Goal: Task Accomplishment & Management: Manage account settings

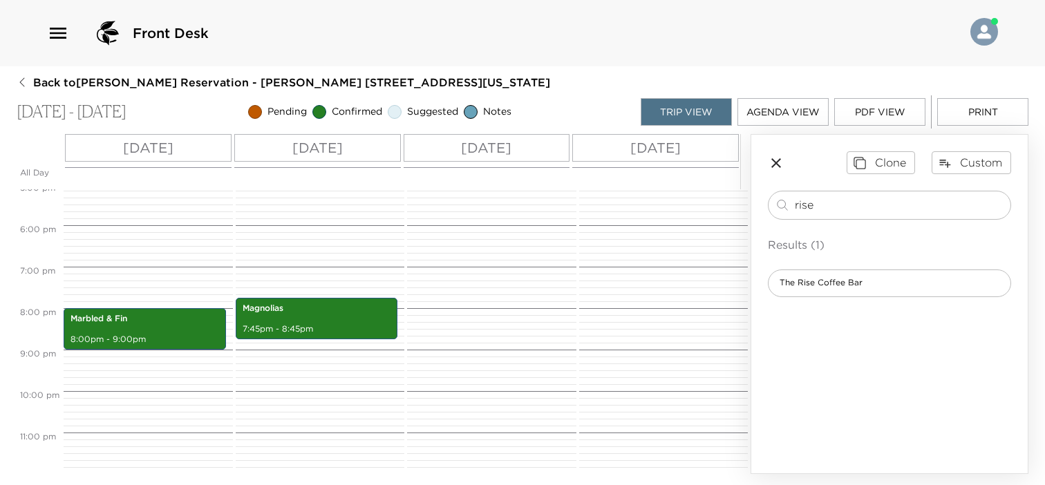
scroll to position [712, 0]
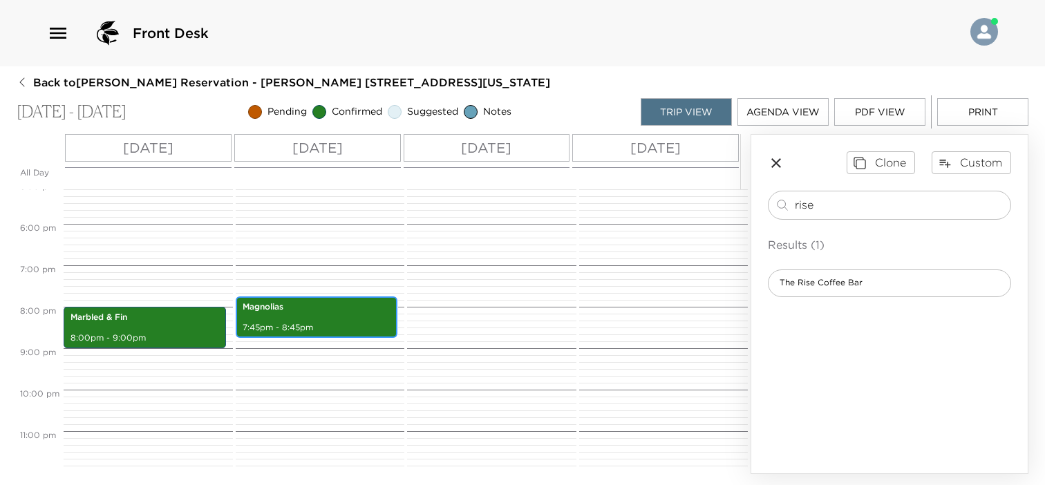
click at [295, 327] on p "7:45pm - 8:45pm" at bounding box center [317, 328] width 149 height 12
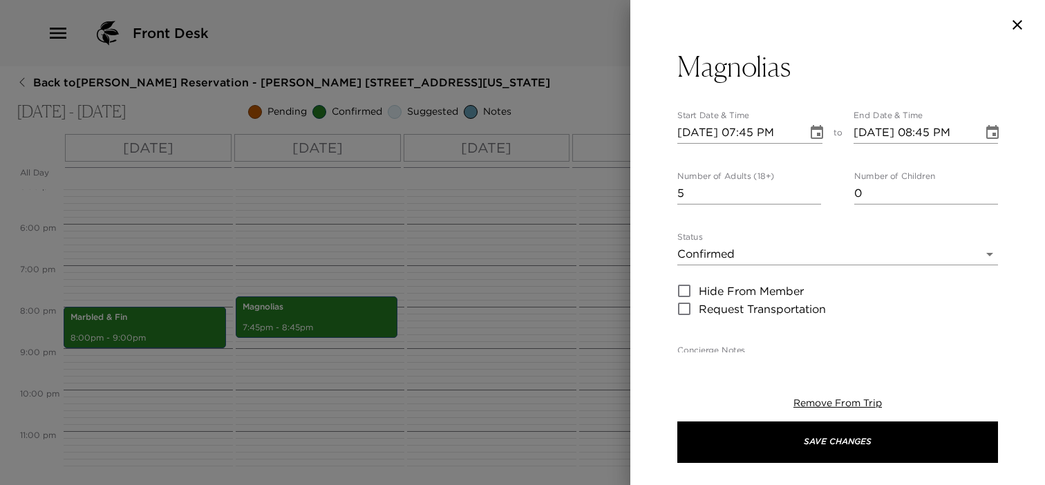
type input "5"
click at [810, 190] on input "5" at bounding box center [749, 193] width 144 height 22
click at [811, 129] on icon "Choose date, selected date is Nov 14, 2025" at bounding box center [817, 132] width 12 height 14
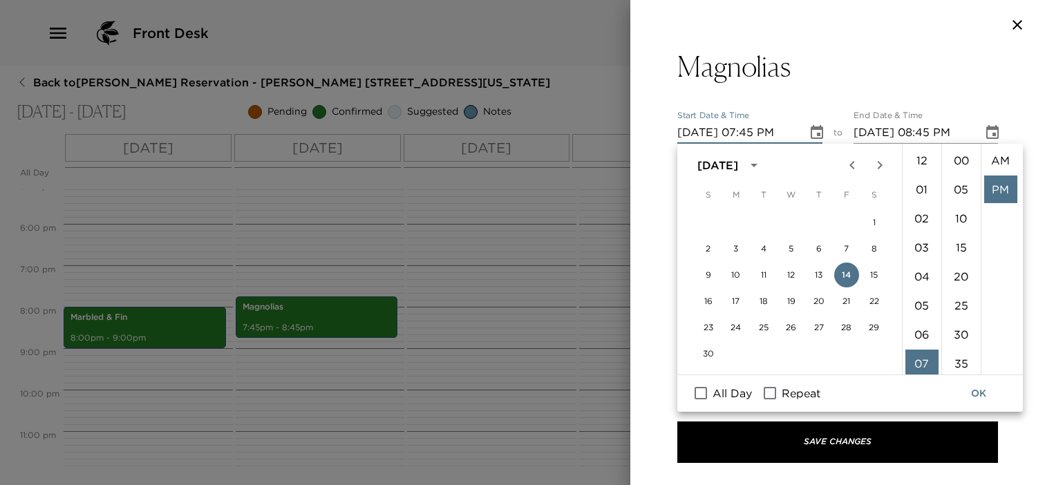
scroll to position [28, 0]
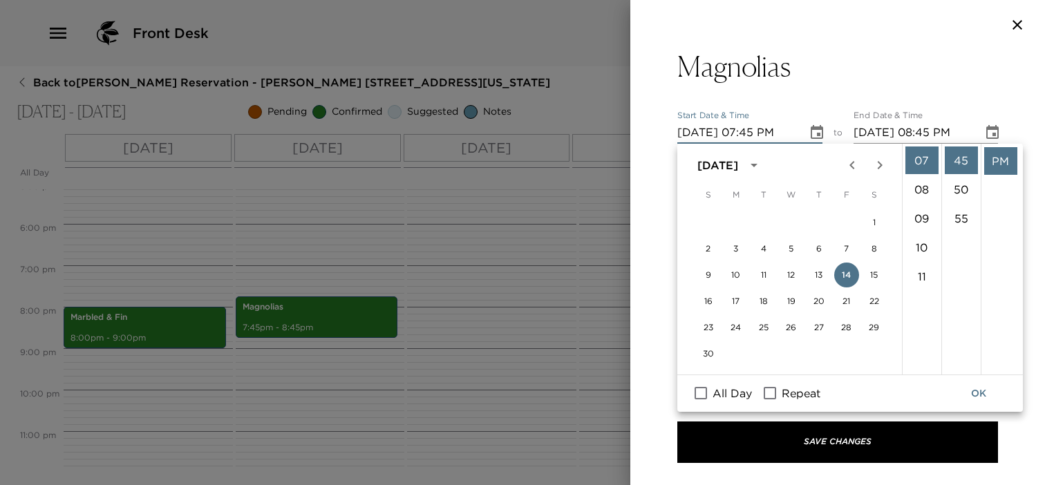
click at [925, 188] on li "08" at bounding box center [921, 190] width 33 height 28
click at [959, 166] on li "00" at bounding box center [961, 161] width 33 height 28
type input "11/14/2025 08:00 PM"
click at [982, 395] on button "OK" at bounding box center [979, 394] width 44 height 26
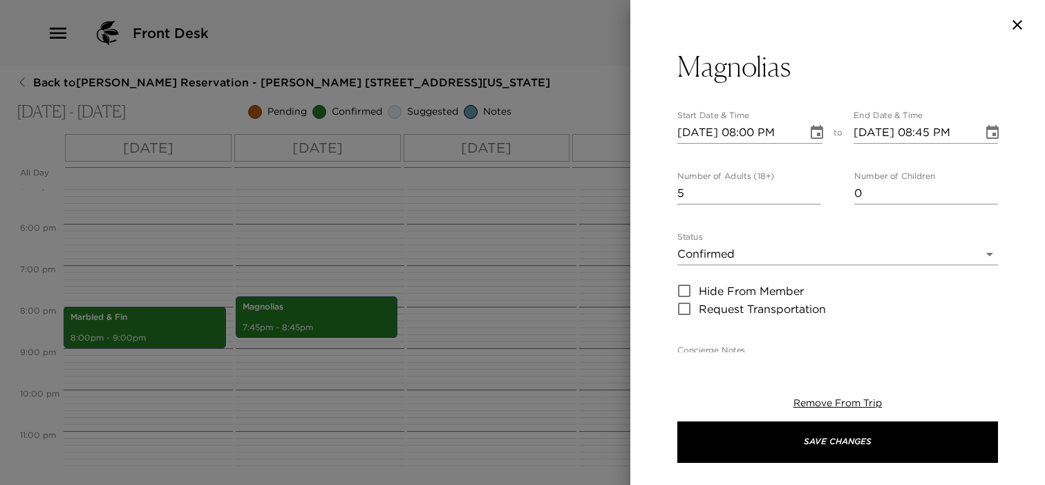
click at [984, 133] on icon "Choose date, selected date is Nov 14, 2025" at bounding box center [992, 132] width 17 height 17
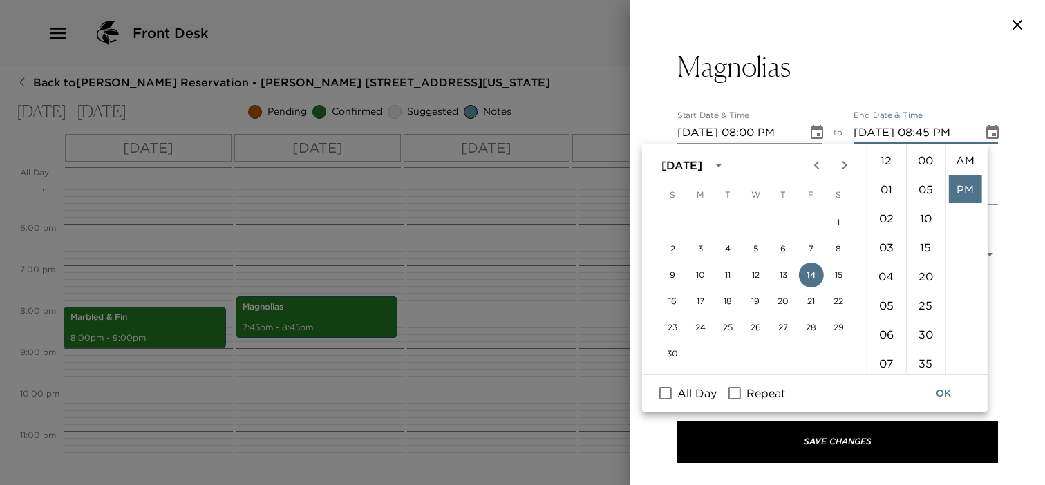
scroll to position [28, 0]
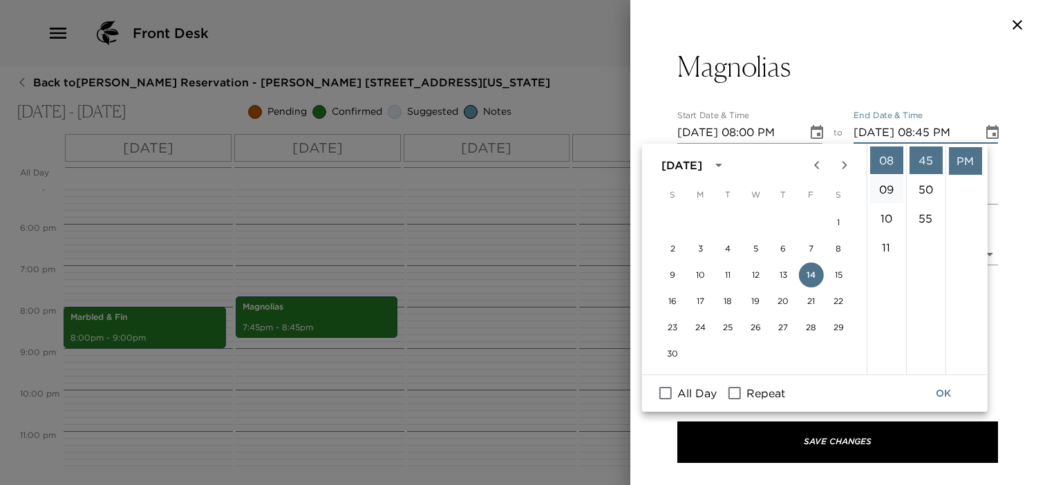
click at [885, 187] on li "09" at bounding box center [885, 190] width 33 height 28
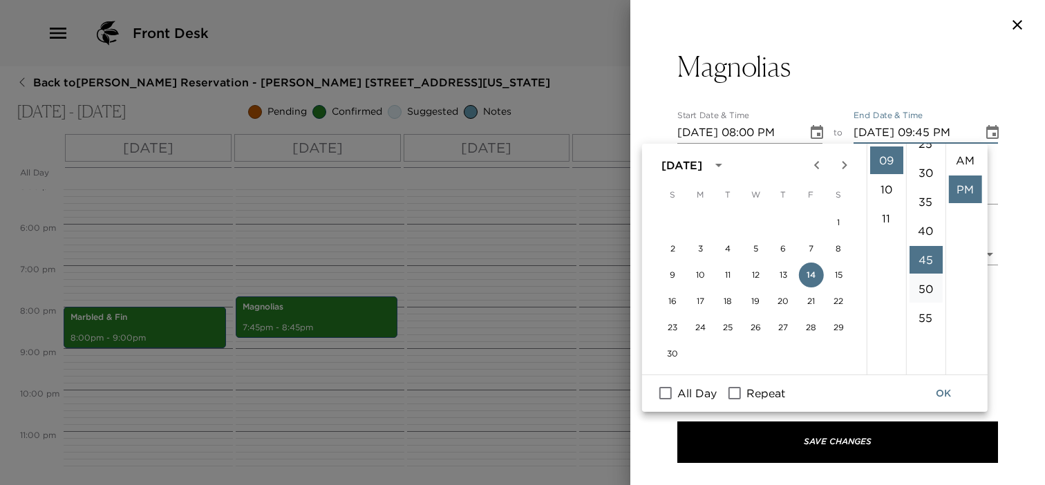
scroll to position [0, 0]
click at [923, 158] on li "00" at bounding box center [925, 161] width 33 height 28
type input "11/14/2025 09:00 PM"
click at [946, 391] on button "OK" at bounding box center [943, 394] width 44 height 26
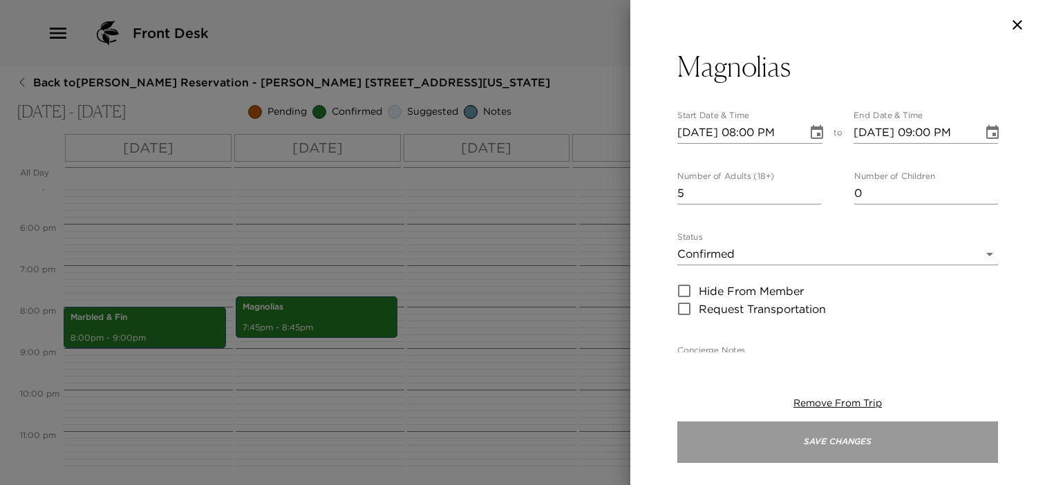
click at [887, 442] on button "Save Changes" at bounding box center [837, 442] width 321 height 41
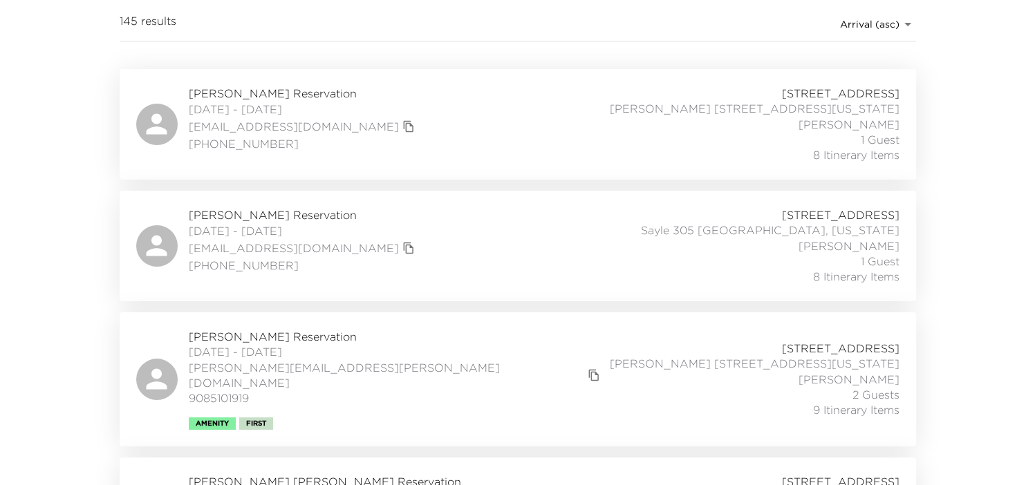
scroll to position [346, 0]
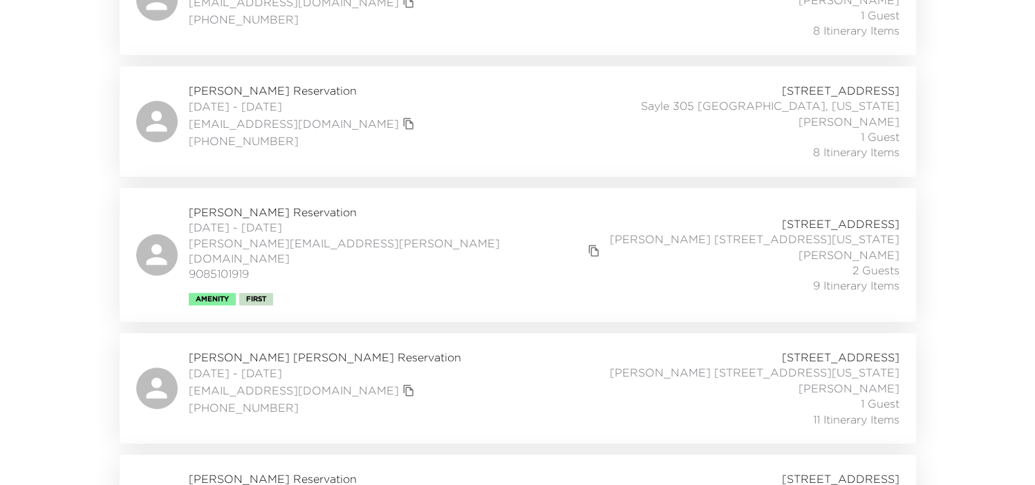
click at [433, 238] on div "[PERSON_NAME] Reservation [DATE] - [DATE] [PERSON_NAME][EMAIL_ADDRESS][PERSON_N…" at bounding box center [517, 255] width 763 height 101
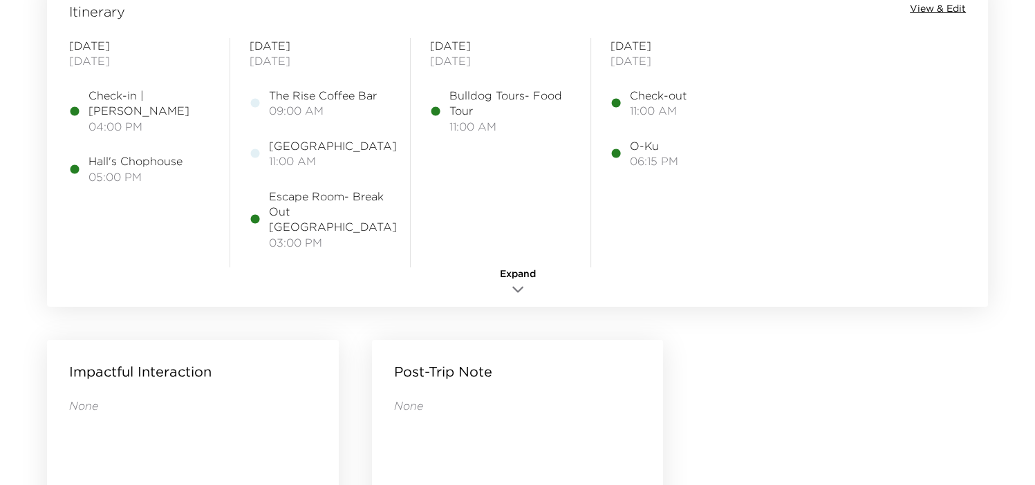
scroll to position [1175, 0]
click at [941, 5] on span "View & Edit" at bounding box center [938, 7] width 56 height 14
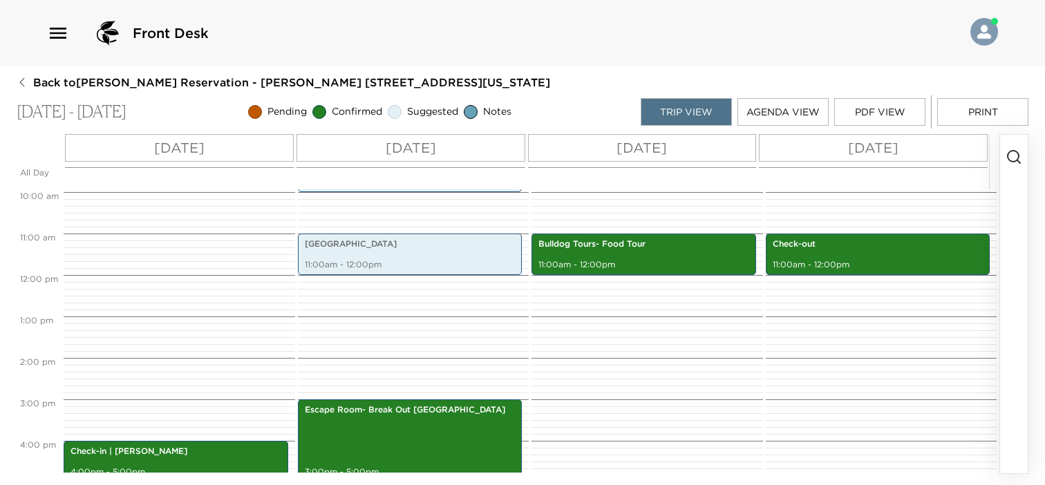
scroll to position [435, 0]
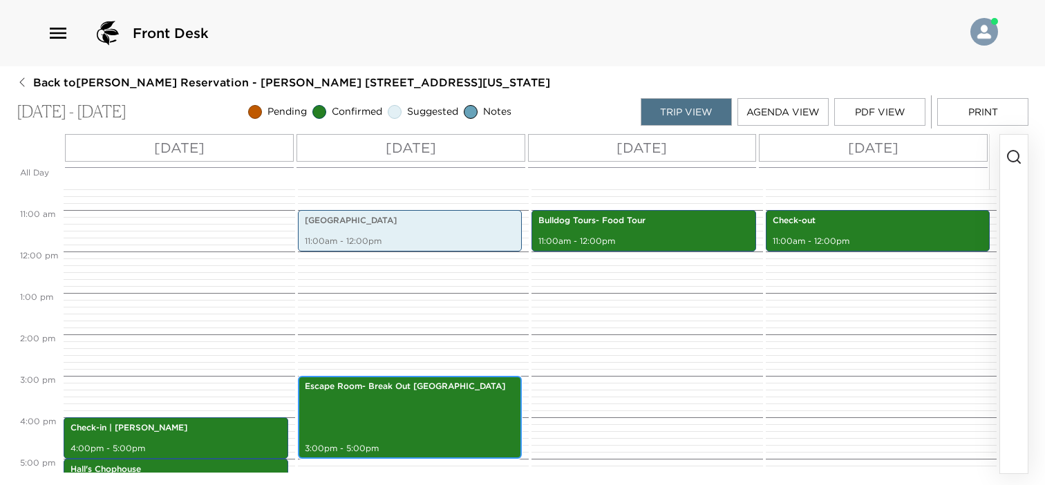
click at [463, 404] on div "Escape Room- Break Out [GEOGRAPHIC_DATA] 3:00pm - 5:00pm" at bounding box center [410, 417] width 216 height 79
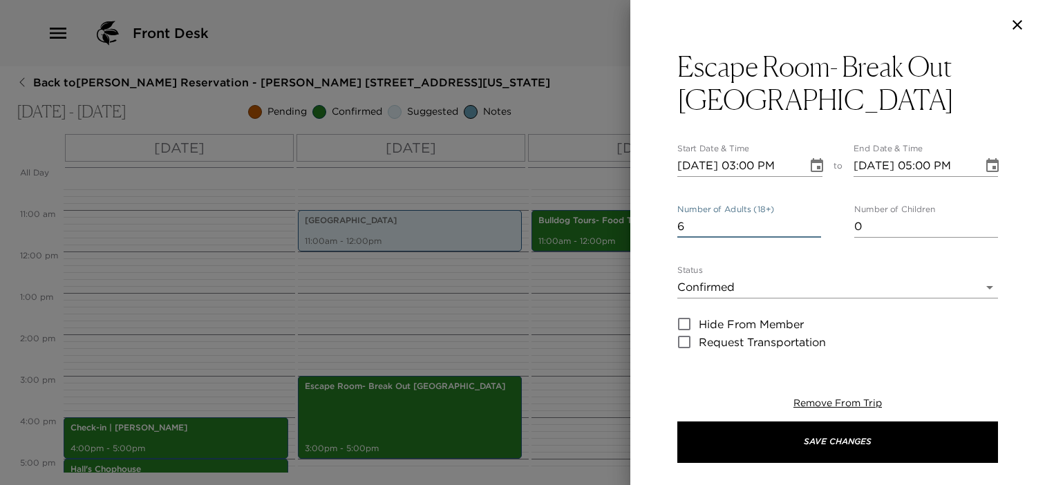
click at [811, 223] on input "6" at bounding box center [749, 227] width 144 height 22
type input "7"
click at [811, 223] on input "7" at bounding box center [749, 227] width 144 height 22
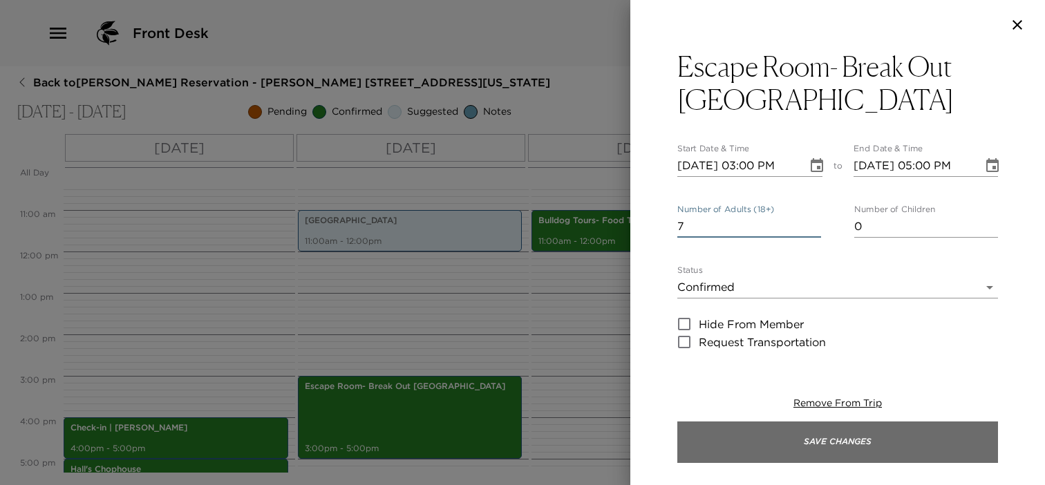
click at [802, 434] on button "Save Changes" at bounding box center [837, 442] width 321 height 41
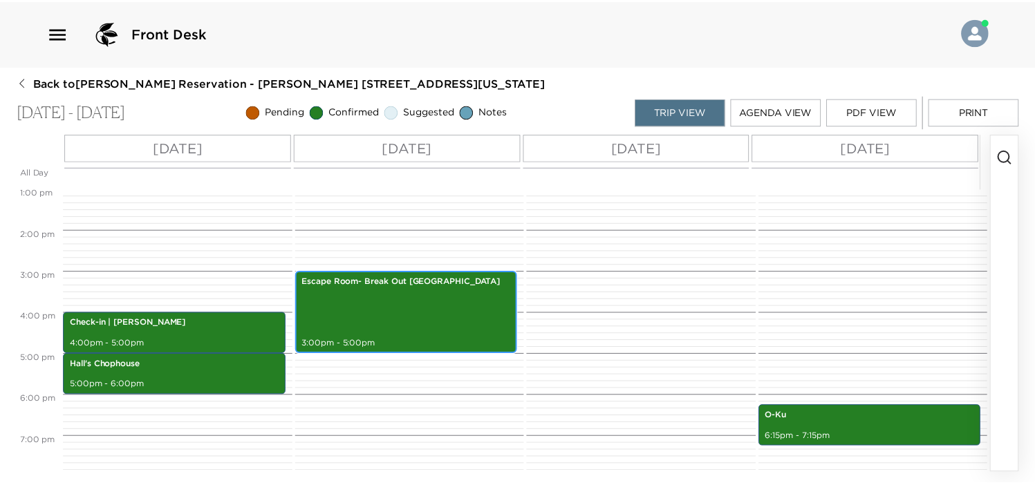
scroll to position [574, 0]
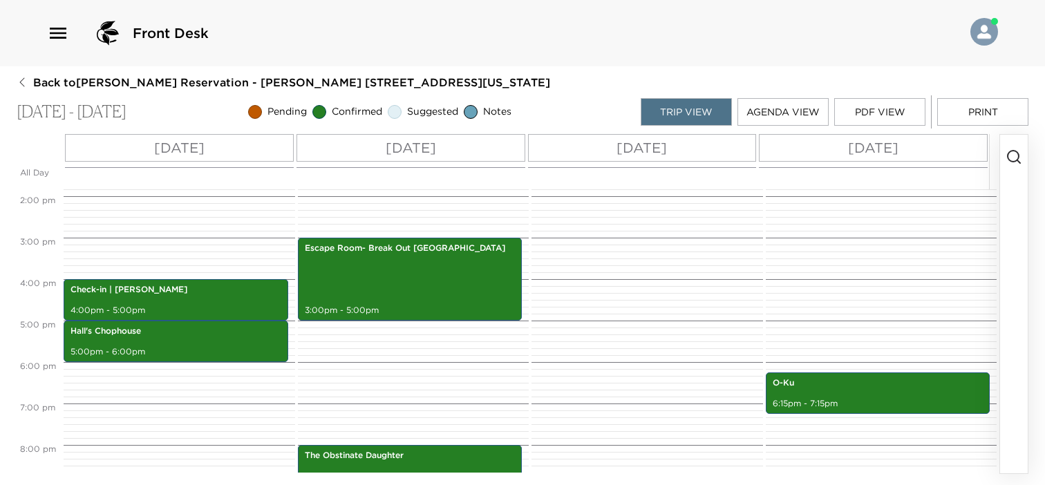
click at [899, 113] on button "PDF View" at bounding box center [879, 112] width 91 height 28
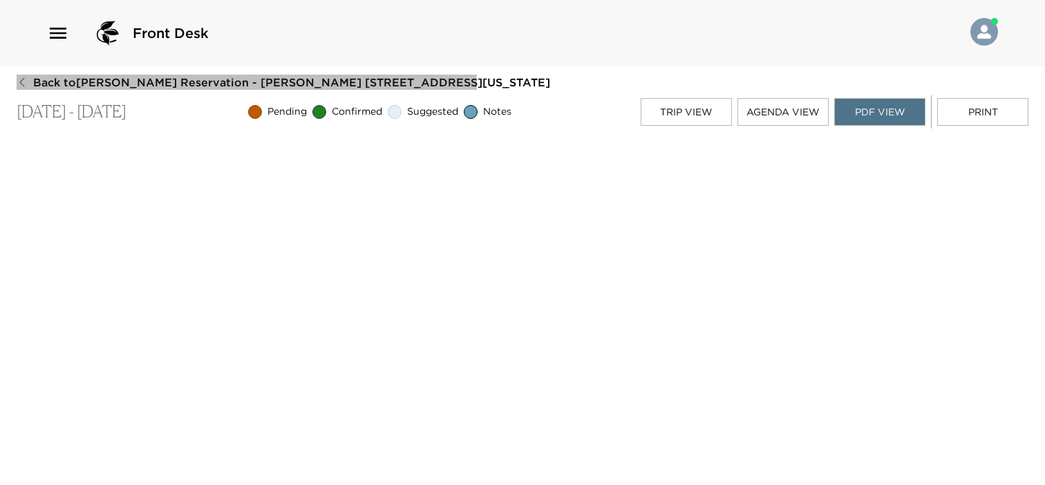
click at [23, 86] on icon "button" at bounding box center [22, 82] width 11 height 11
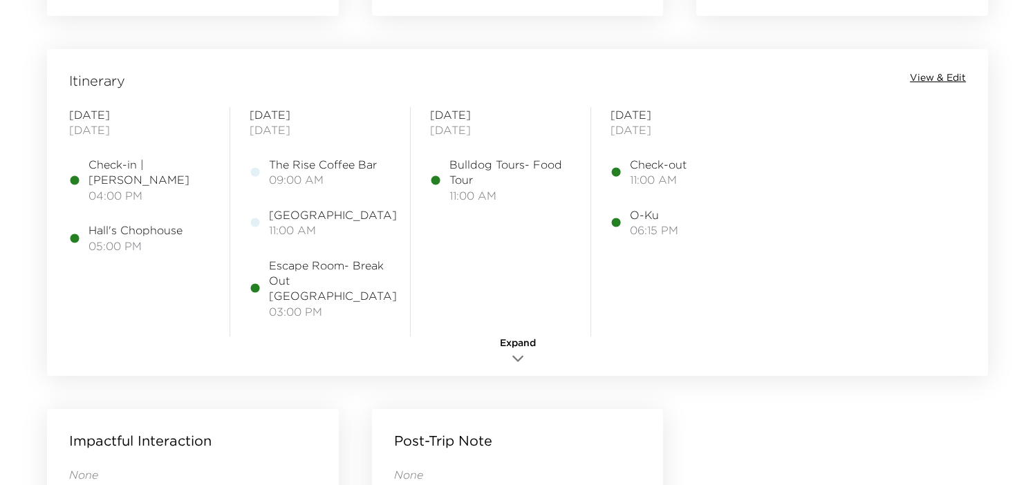
scroll to position [1106, 0]
click at [937, 70] on span "View & Edit" at bounding box center [938, 76] width 56 height 14
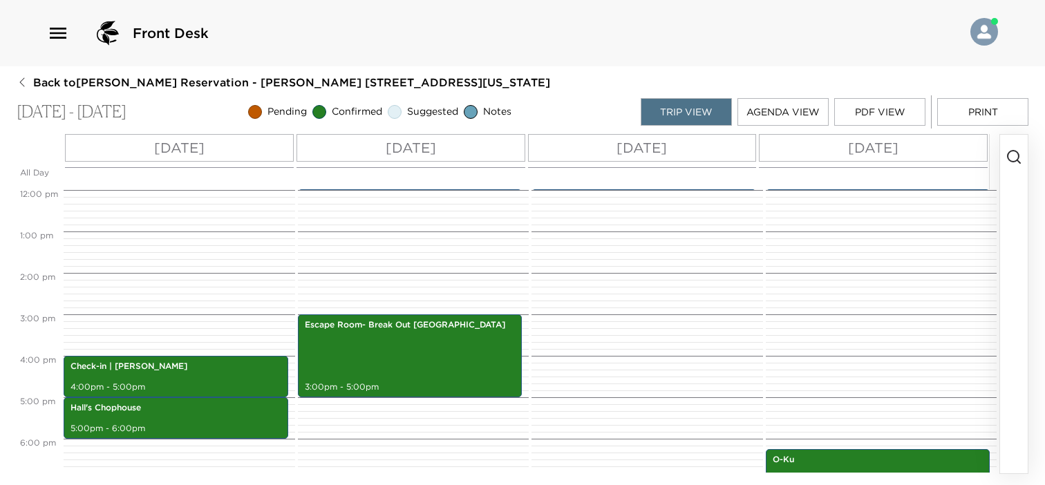
scroll to position [511, 0]
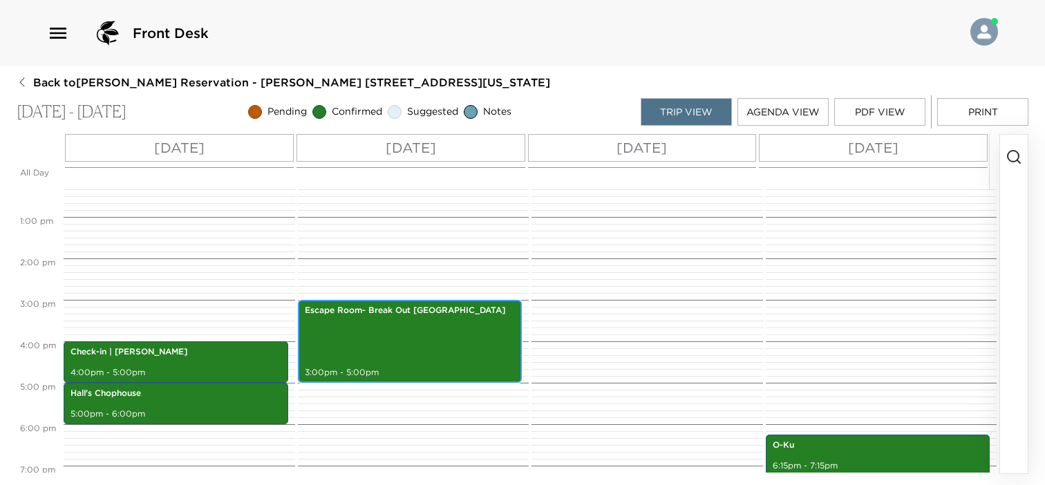
click at [412, 347] on div "Escape Room- Break Out [GEOGRAPHIC_DATA] 3:00pm - 5:00pm" at bounding box center [410, 341] width 216 height 79
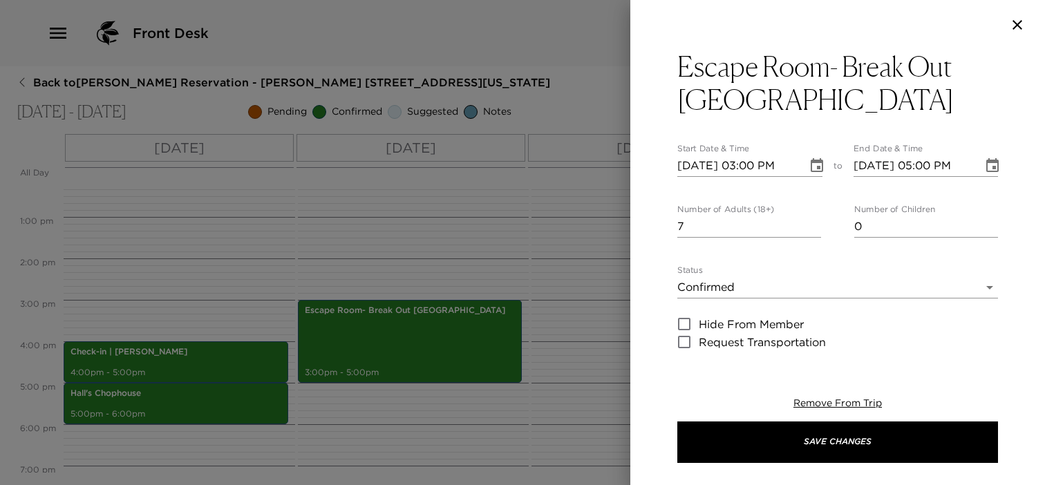
click at [811, 167] on icon "Choose date, selected date is Oct 3, 2025" at bounding box center [817, 165] width 12 height 14
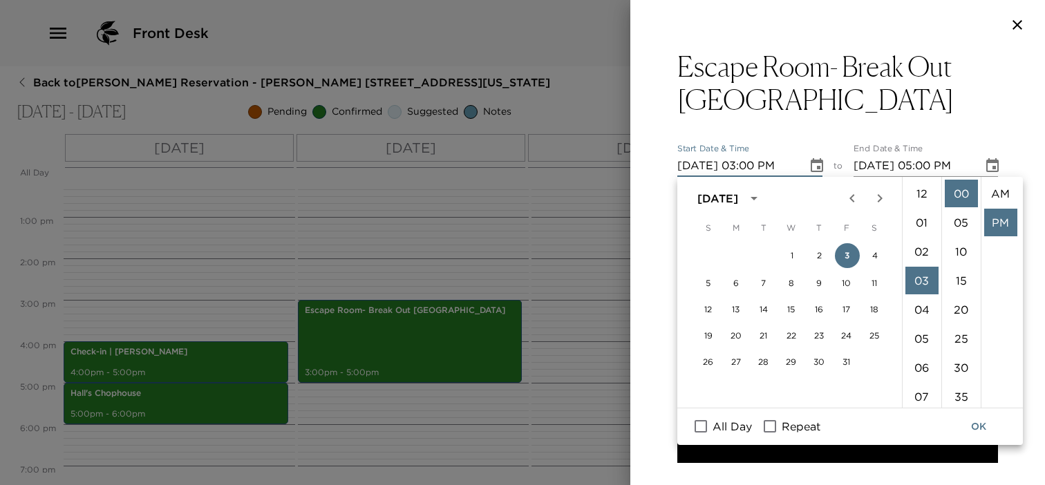
scroll to position [28, 0]
click at [961, 372] on li "30" at bounding box center [961, 368] width 33 height 28
type input "[DATE] 03:30 PM"
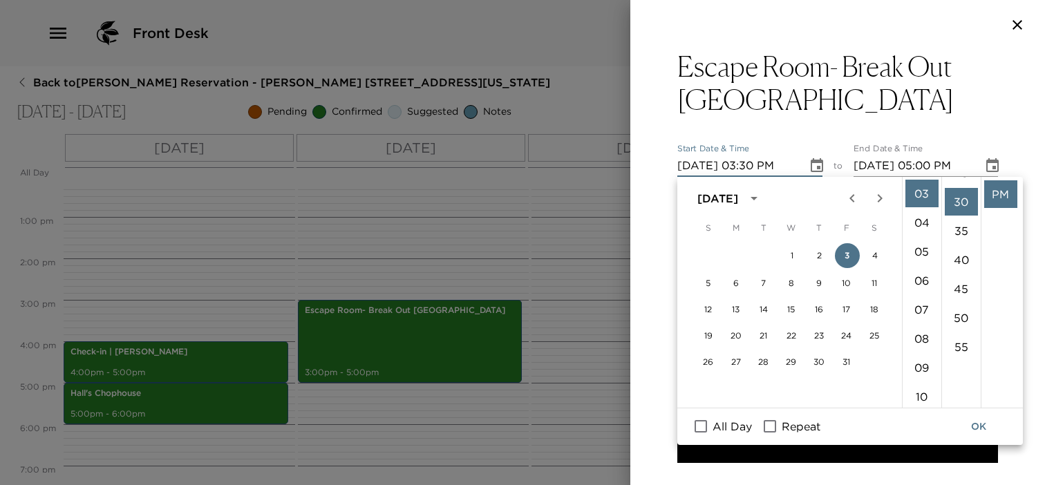
scroll to position [174, 0]
click at [986, 435] on button "OK" at bounding box center [979, 427] width 44 height 26
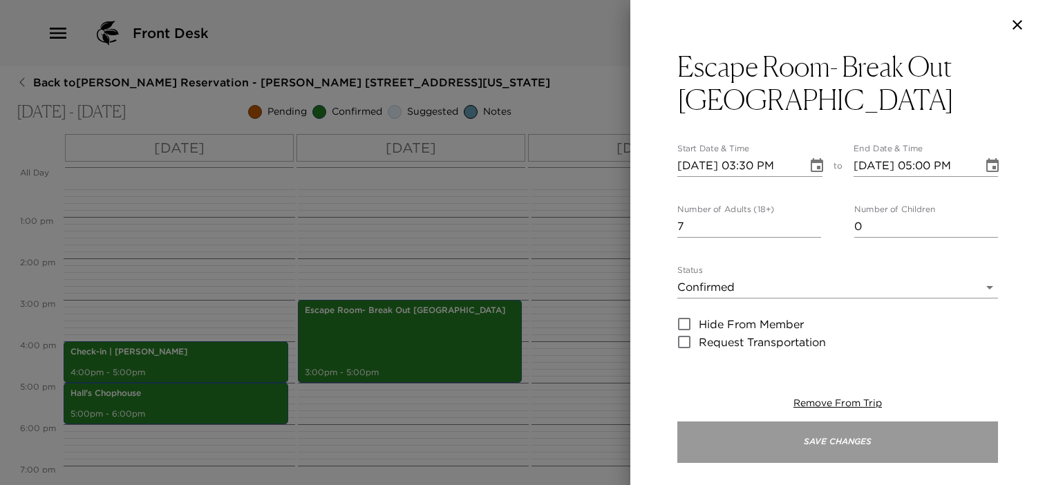
click at [751, 438] on button "Save Changes" at bounding box center [837, 442] width 321 height 41
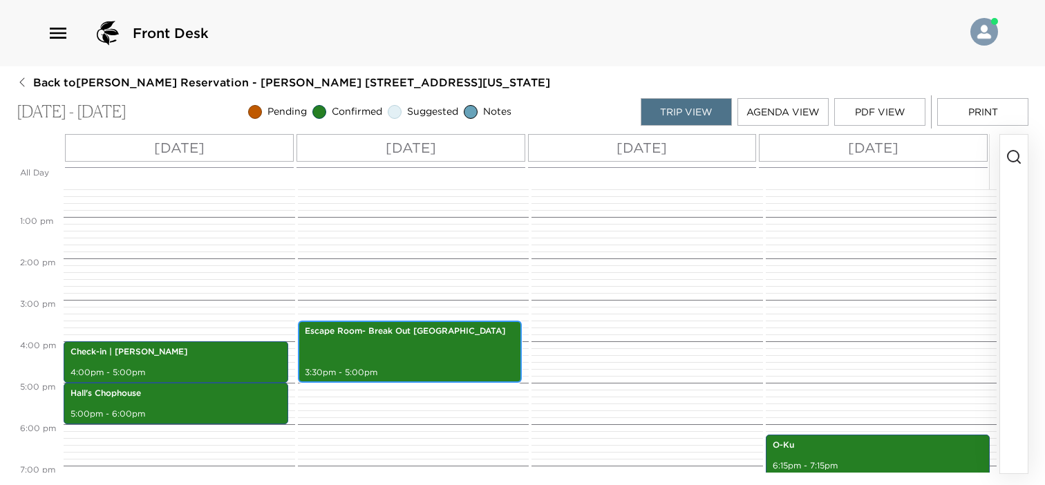
click at [445, 363] on div "Escape Room- Break Out [GEOGRAPHIC_DATA] 3:30pm - 5:00pm" at bounding box center [410, 352] width 216 height 58
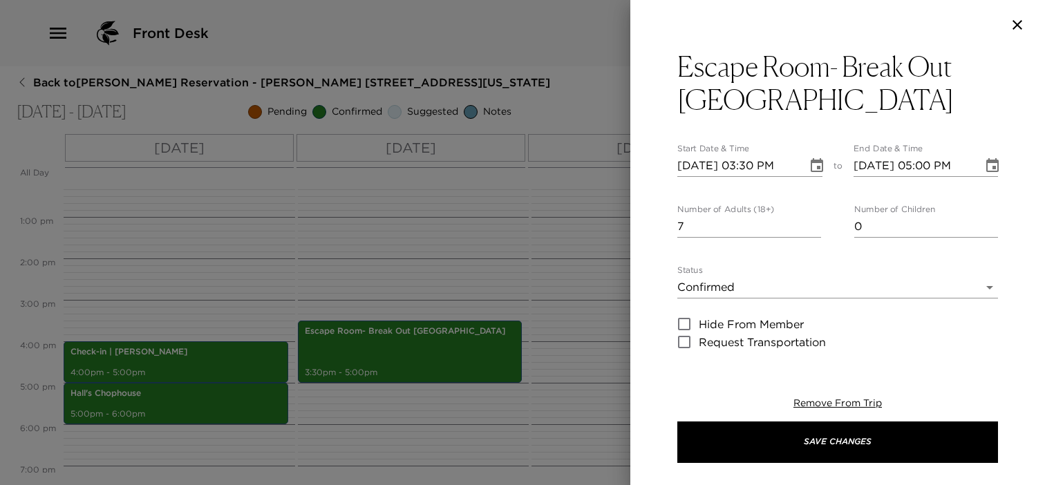
click at [984, 164] on icon "Choose date, selected date is Oct 3, 2025" at bounding box center [992, 166] width 17 height 17
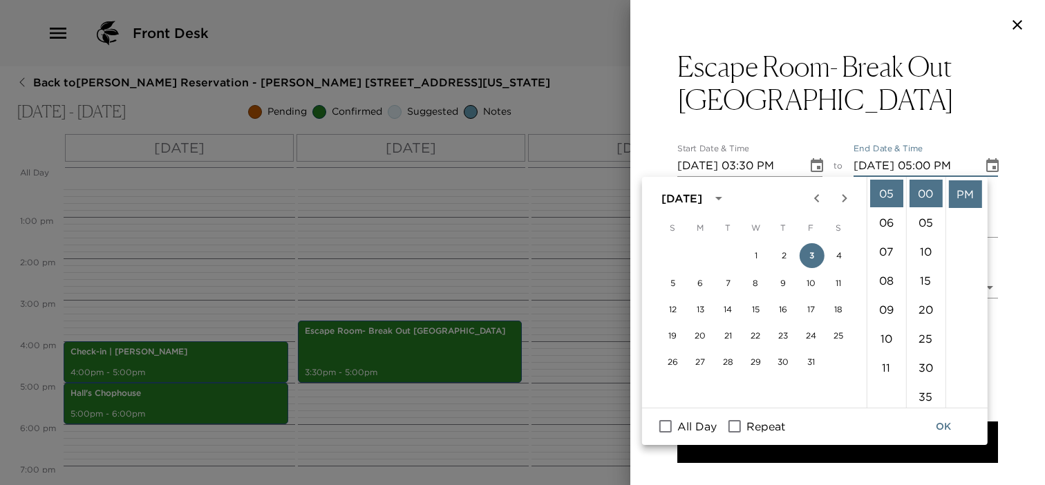
scroll to position [7, 0]
click at [883, 305] on li "04" at bounding box center [885, 303] width 33 height 28
click at [926, 368] on li "30" at bounding box center [925, 368] width 33 height 28
type input "[DATE] 04:30 PM"
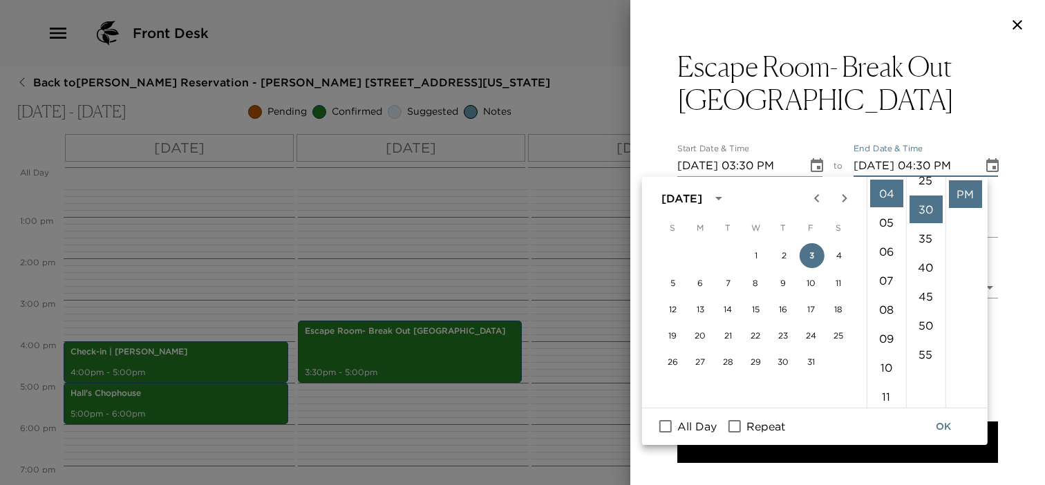
scroll to position [174, 0]
click at [946, 427] on button "OK" at bounding box center [943, 427] width 44 height 26
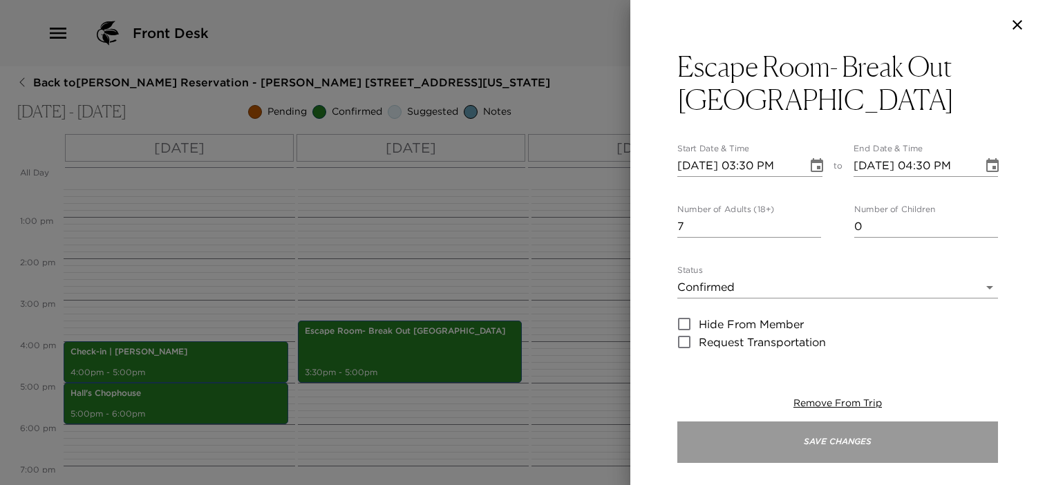
click at [914, 448] on button "Save Changes" at bounding box center [837, 442] width 321 height 41
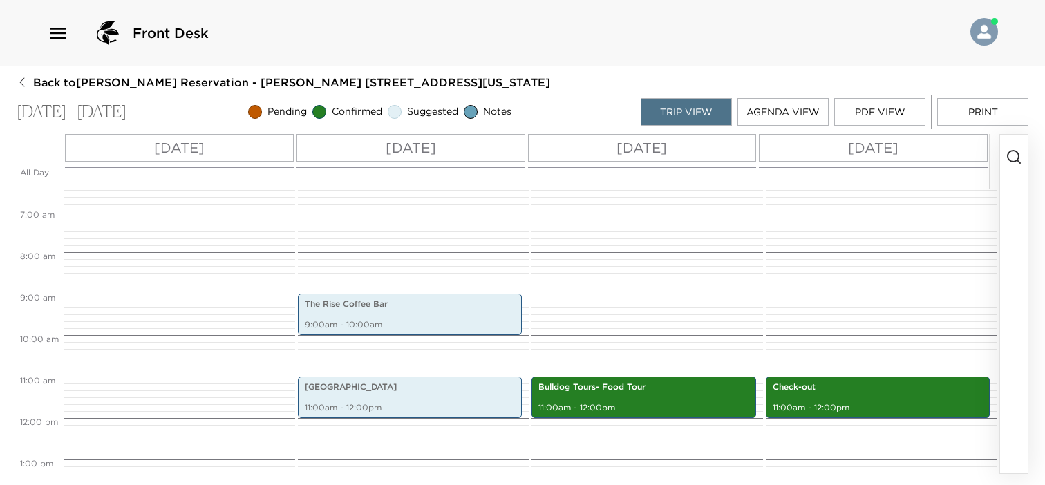
scroll to position [235, 0]
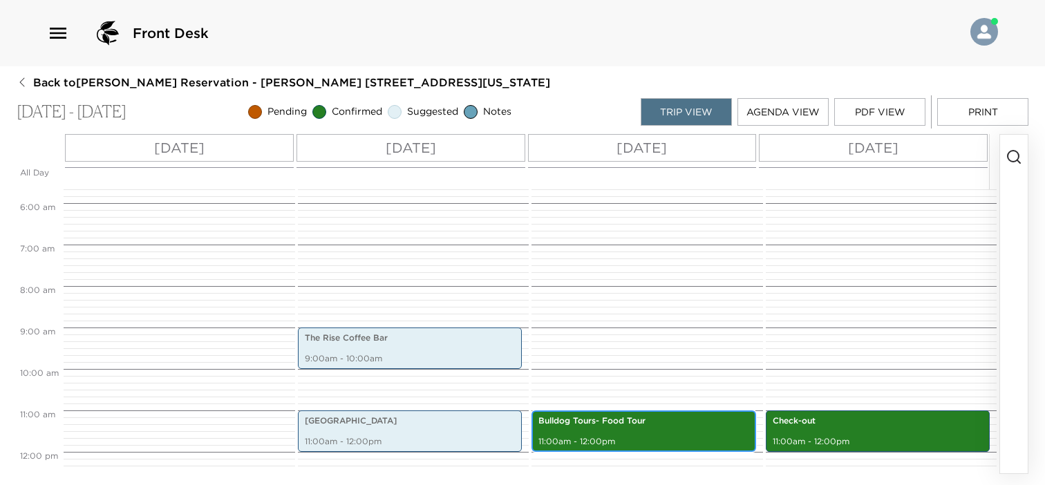
click at [615, 429] on div "Bulldog Tours- Food Tour 11:00am - 12:00pm" at bounding box center [644, 431] width 216 height 37
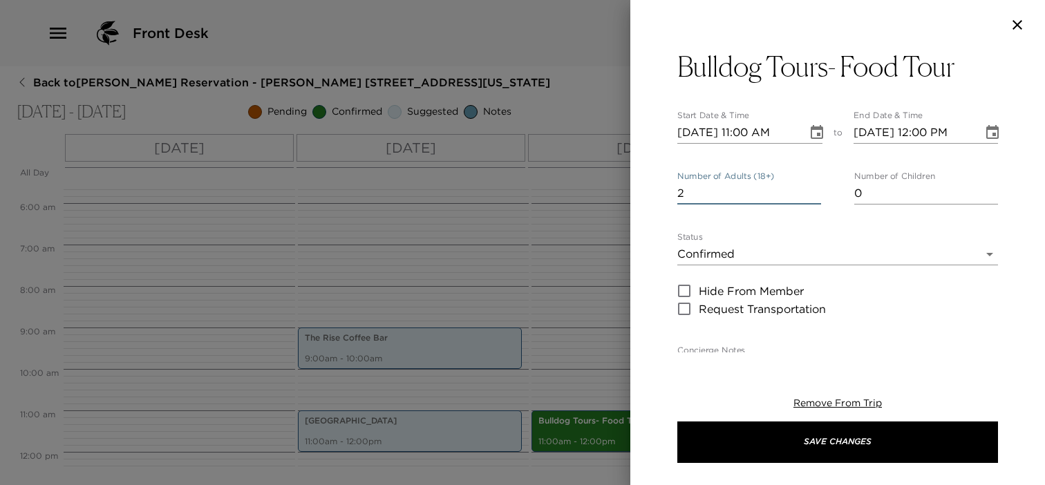
click at [810, 189] on input "2" at bounding box center [749, 193] width 144 height 22
click at [810, 189] on input "3" at bounding box center [749, 193] width 144 height 22
click at [810, 189] on input "4" at bounding box center [749, 193] width 144 height 22
click at [810, 189] on input "5" at bounding box center [749, 193] width 144 height 22
type input "6"
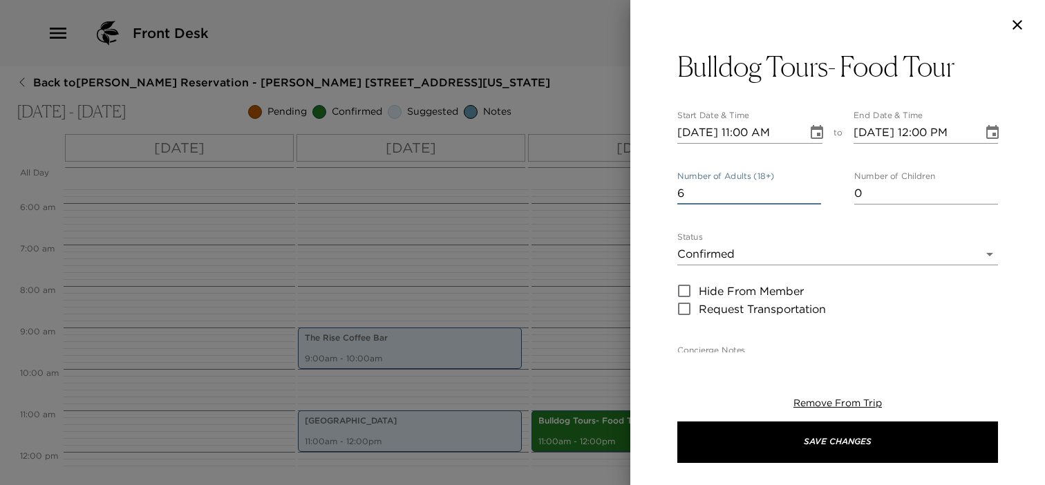
click at [810, 189] on input "6" at bounding box center [749, 193] width 144 height 22
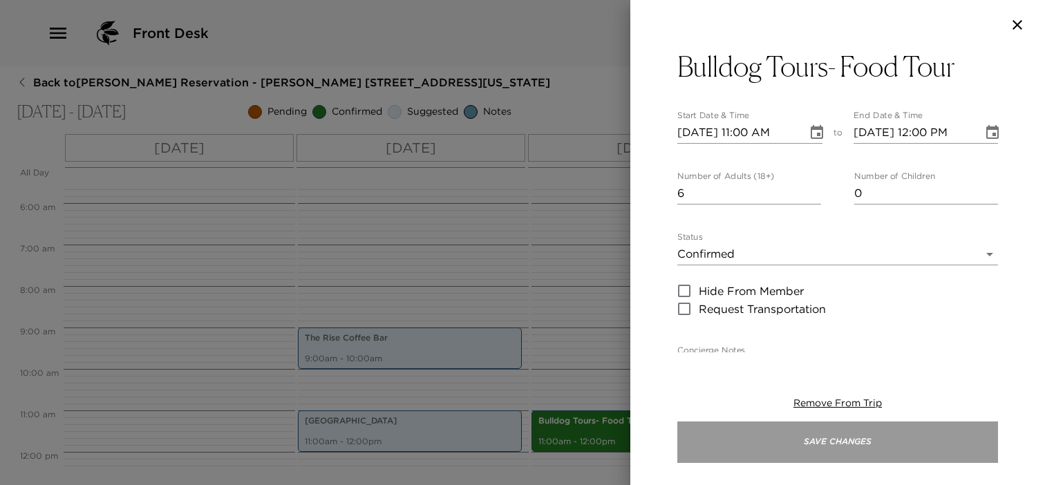
click at [771, 446] on button "Save Changes" at bounding box center [837, 442] width 321 height 41
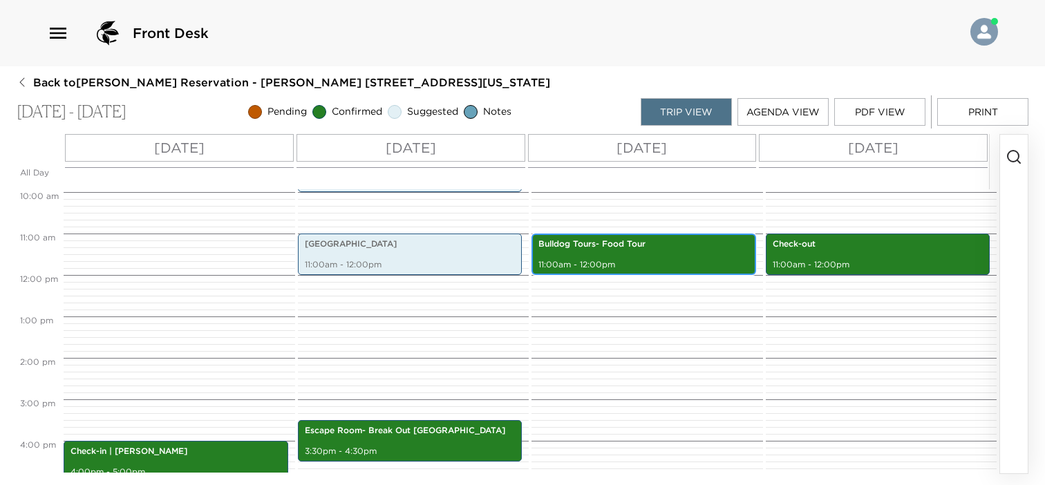
scroll to position [581, 0]
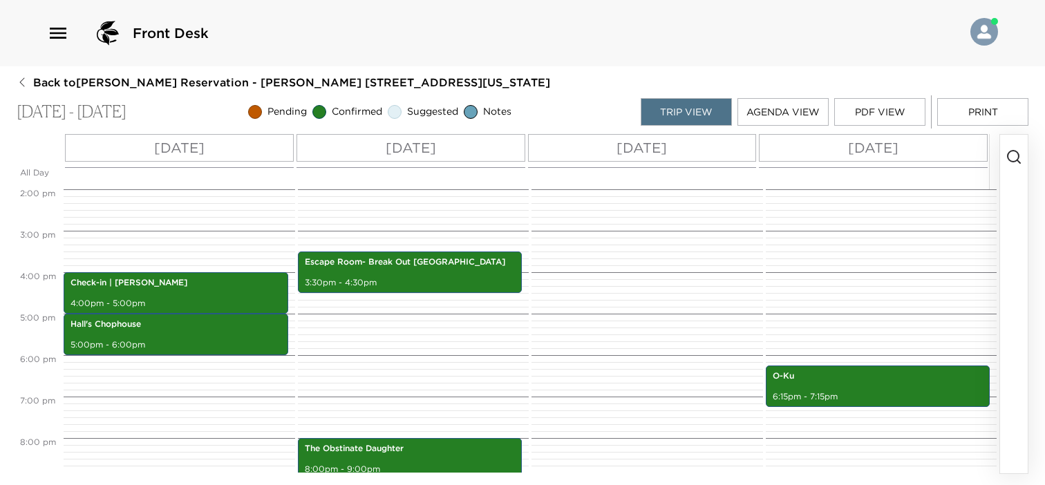
click at [1015, 158] on icon "button" at bounding box center [1014, 157] width 17 height 17
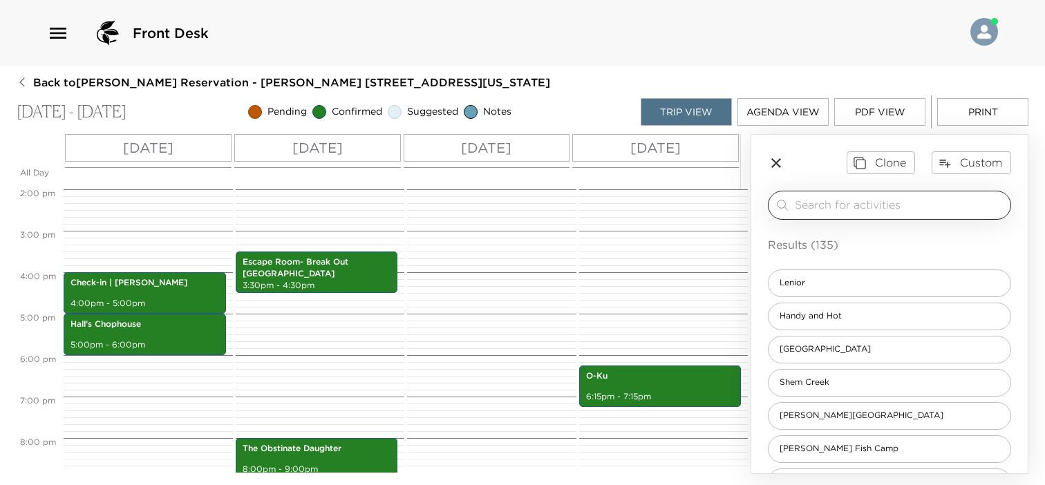
click at [901, 201] on input "search" at bounding box center [900, 205] width 210 height 16
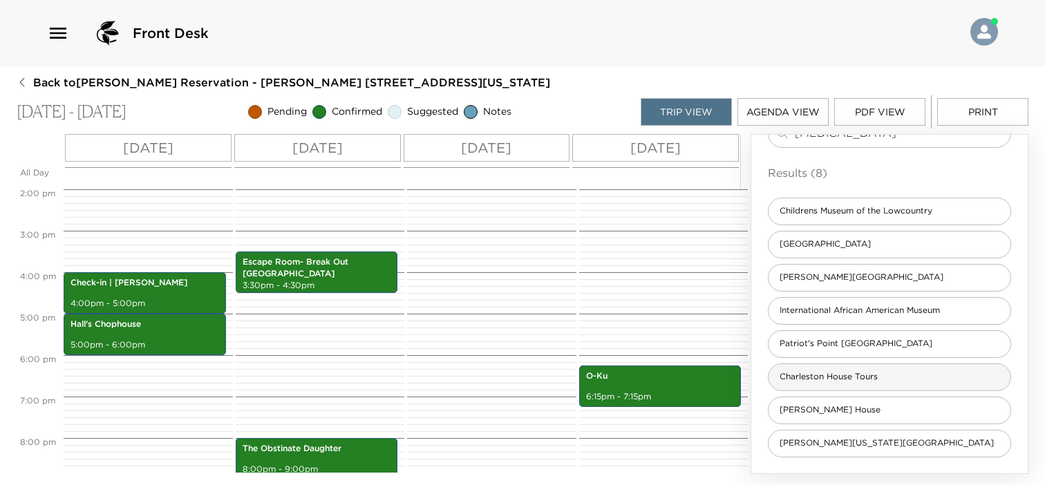
scroll to position [0, 0]
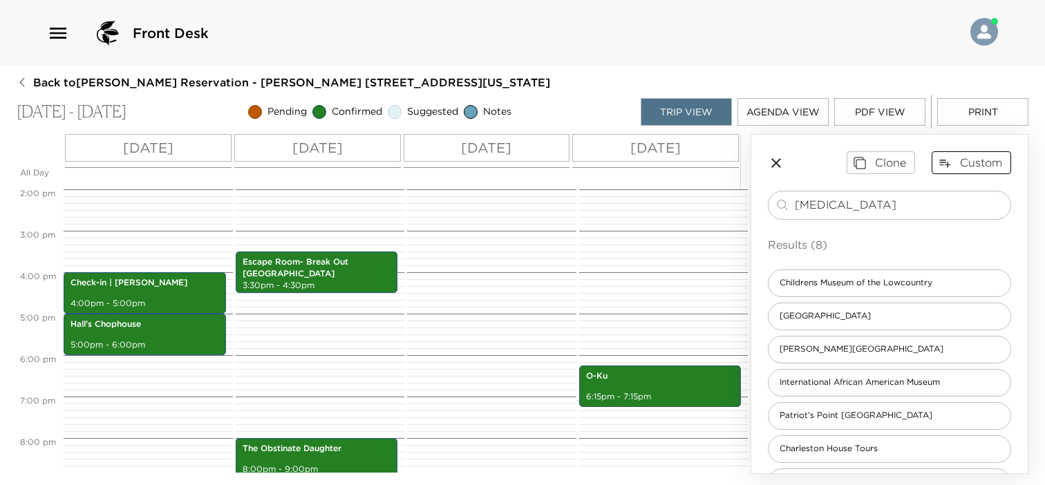
type input "[MEDICAL_DATA]"
click at [954, 167] on button "Custom" at bounding box center [971, 162] width 79 height 22
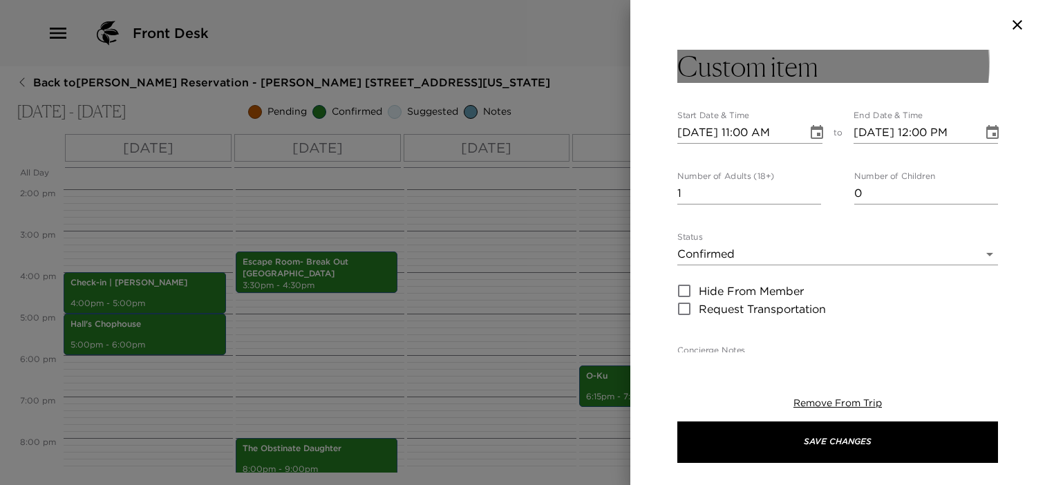
click at [800, 62] on h3 "Custom item" at bounding box center [747, 66] width 141 height 33
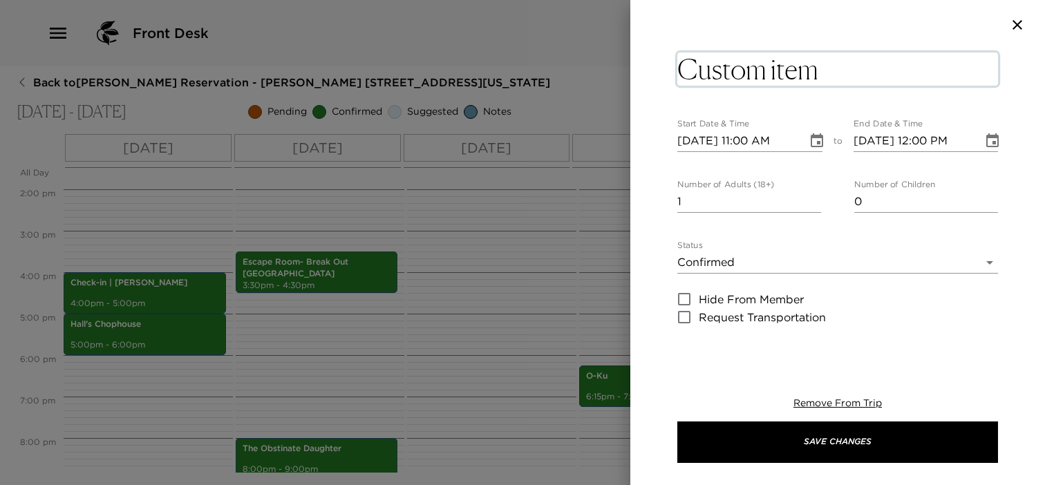
drag, startPoint x: 832, startPoint y: 66, endPoint x: 635, endPoint y: 62, distance: 197.0
click at [635, 62] on div "Custom item x Start Date & Time [DATE] 11:00 AM to End Date & Time [DATE] 12:00…" at bounding box center [837, 201] width 415 height 303
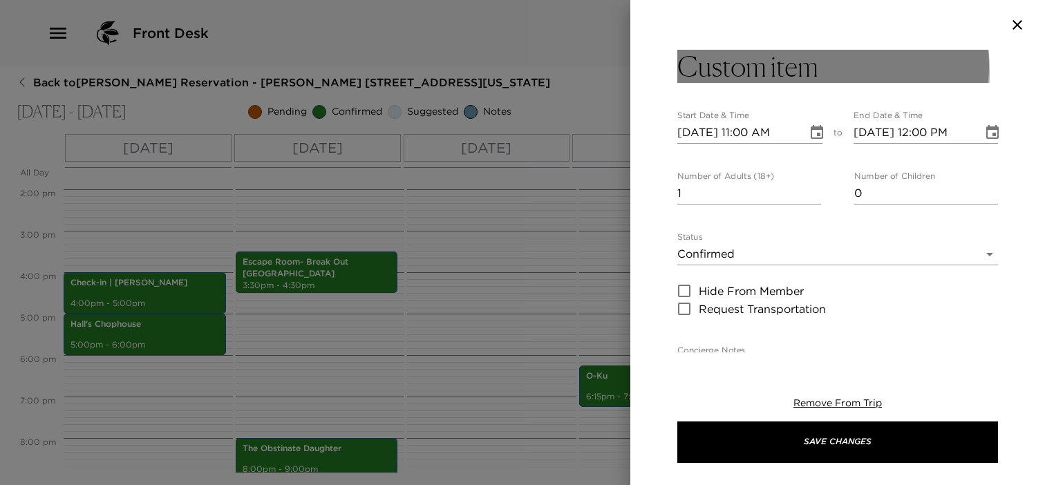
click at [746, 72] on h3 "Custom item" at bounding box center [747, 66] width 141 height 33
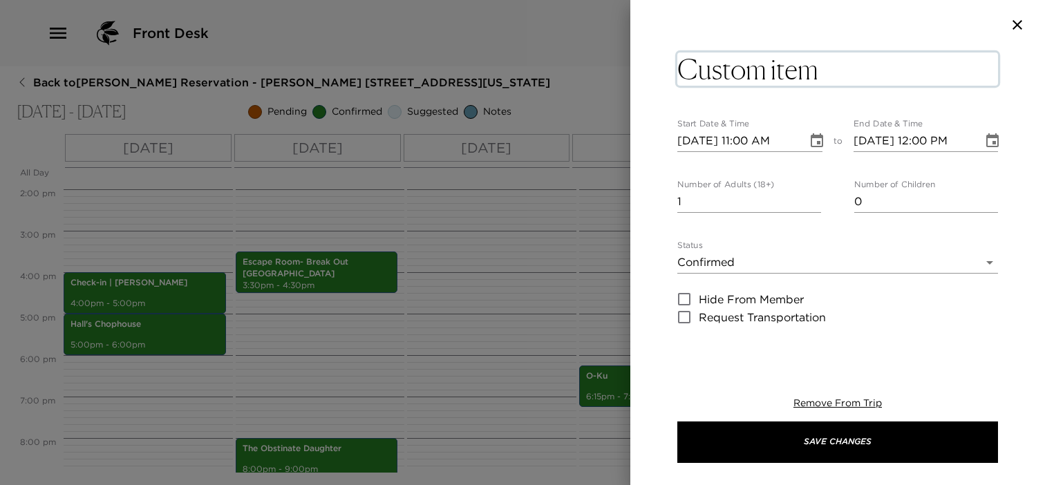
drag, startPoint x: 867, startPoint y: 64, endPoint x: 702, endPoint y: 62, distance: 165.2
click at [702, 62] on textarea "Custom item" at bounding box center [837, 69] width 321 height 33
type textarea "C"
type textarea "[MEDICAL_DATA]"
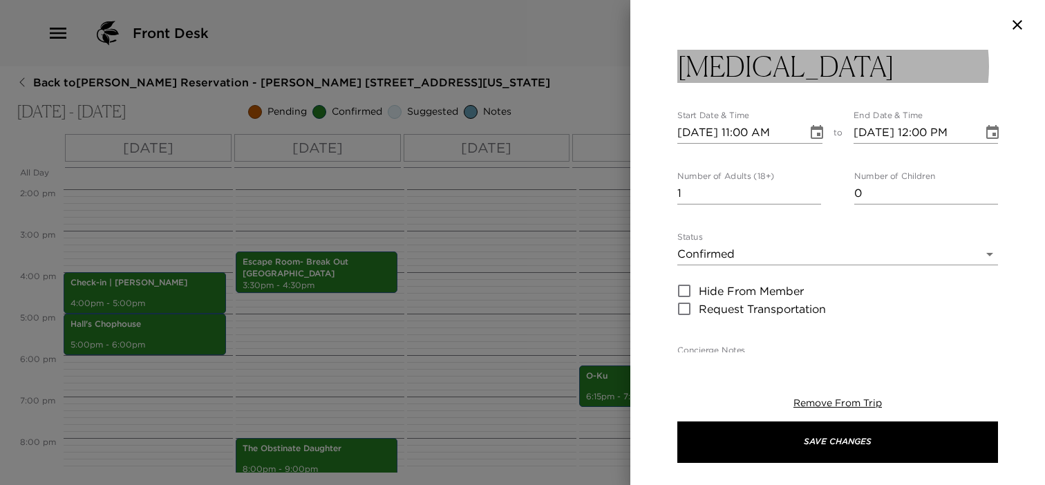
click at [938, 79] on button "[MEDICAL_DATA]" at bounding box center [837, 66] width 321 height 33
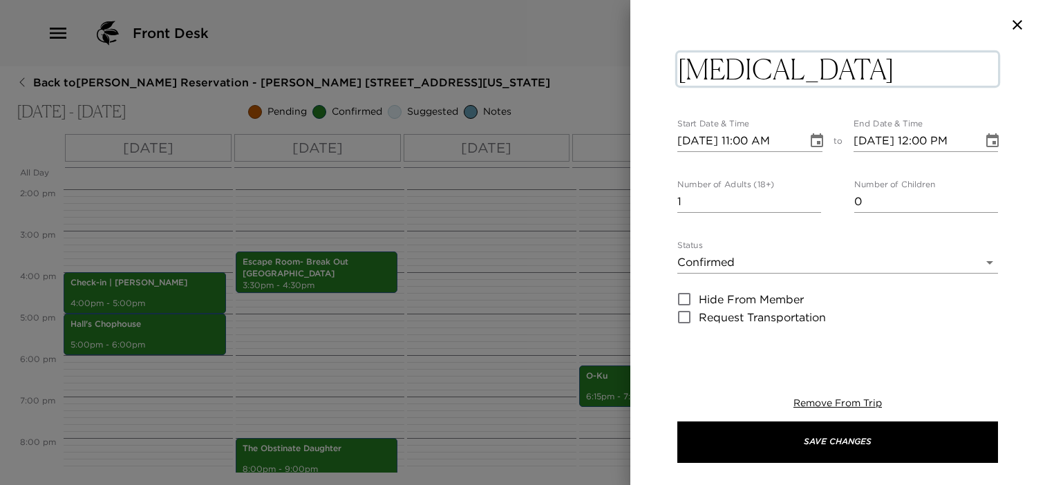
drag, startPoint x: 741, startPoint y: 67, endPoint x: 652, endPoint y: 70, distance: 89.2
click at [652, 70] on div "[MEDICAL_DATA] x Start Date & Time [DATE] 11:00 AM to End Date & Time [DATE] 12…" at bounding box center [837, 201] width 415 height 303
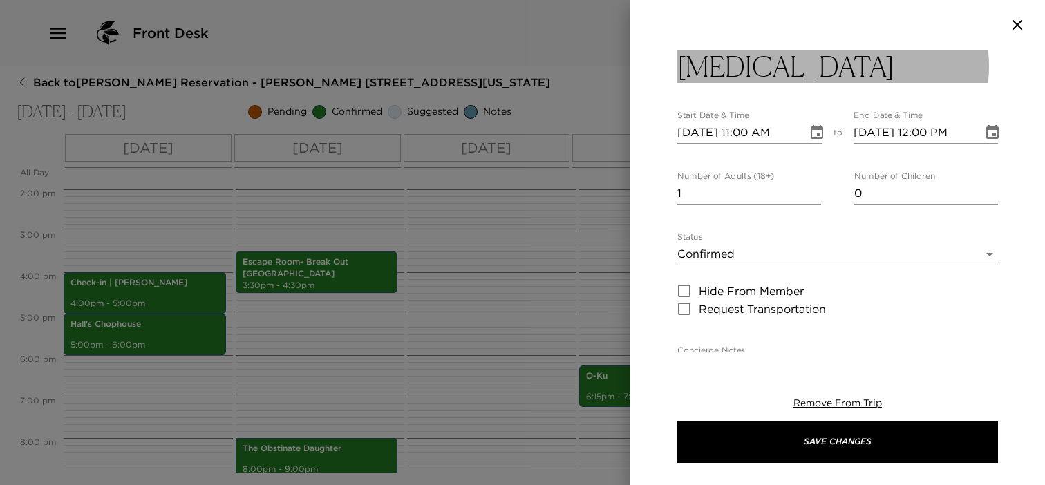
click at [736, 66] on h3 "[MEDICAL_DATA]" at bounding box center [785, 66] width 217 height 33
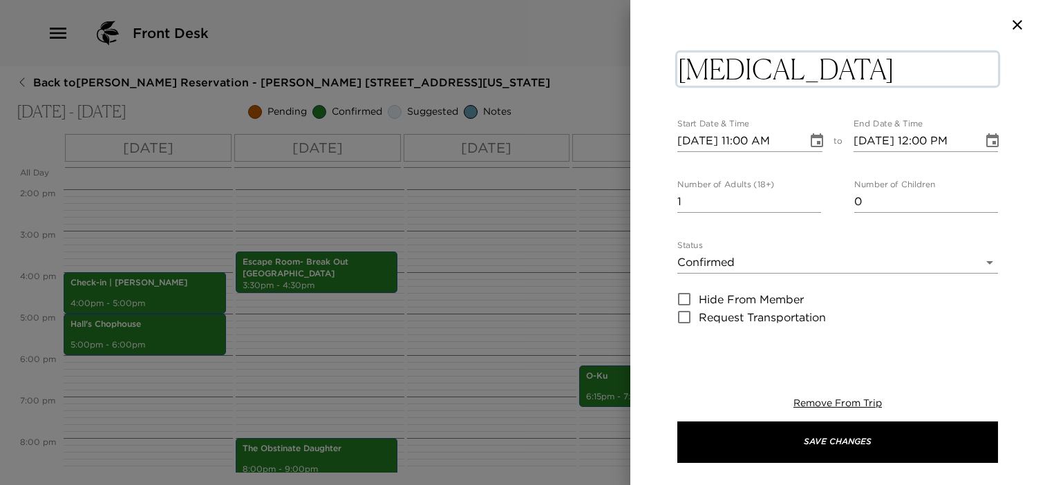
drag, startPoint x: 749, startPoint y: 68, endPoint x: 676, endPoint y: 66, distance: 72.6
click at [676, 66] on div "[MEDICAL_DATA] x Start Date & Time [DATE] 11:00 AM to End Date & Time [DATE] 12…" at bounding box center [837, 201] width 415 height 303
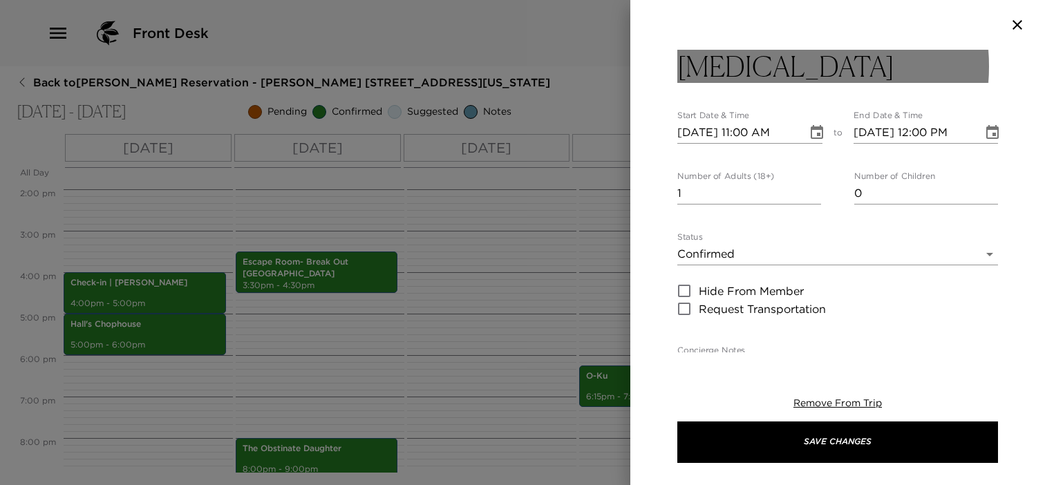
click at [726, 66] on h3 "[MEDICAL_DATA]" at bounding box center [785, 66] width 217 height 33
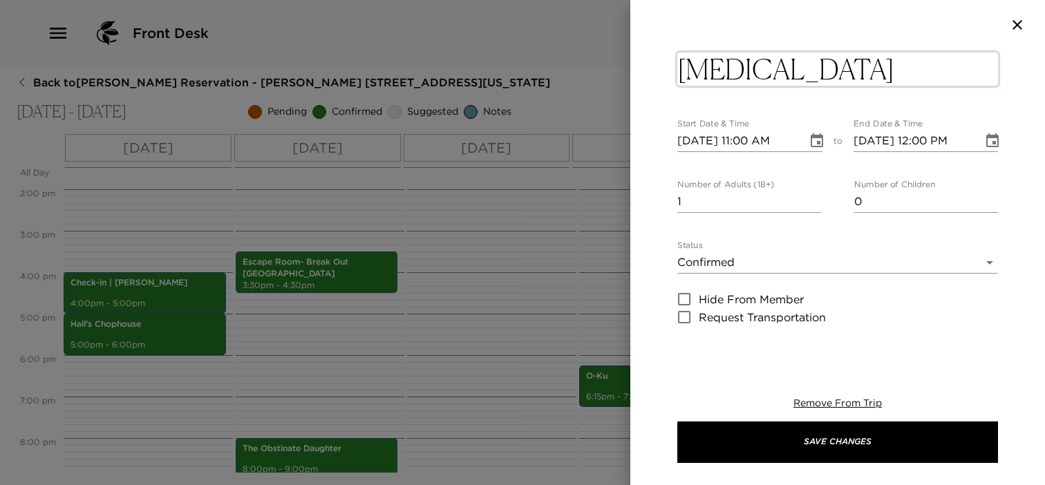
click at [743, 68] on textarea "[MEDICAL_DATA]" at bounding box center [837, 69] width 321 height 33
drag, startPoint x: 726, startPoint y: 66, endPoint x: 708, endPoint y: 69, distance: 18.2
click at [708, 69] on textarea "[MEDICAL_DATA]" at bounding box center [837, 69] width 321 height 33
type textarea "Musc - Wellness-center"
click at [722, 261] on body "Front Desk Back to [PERSON_NAME] Reservation - [PERSON_NAME] 206 [GEOGRAPHIC_DA…" at bounding box center [522, 242] width 1045 height 485
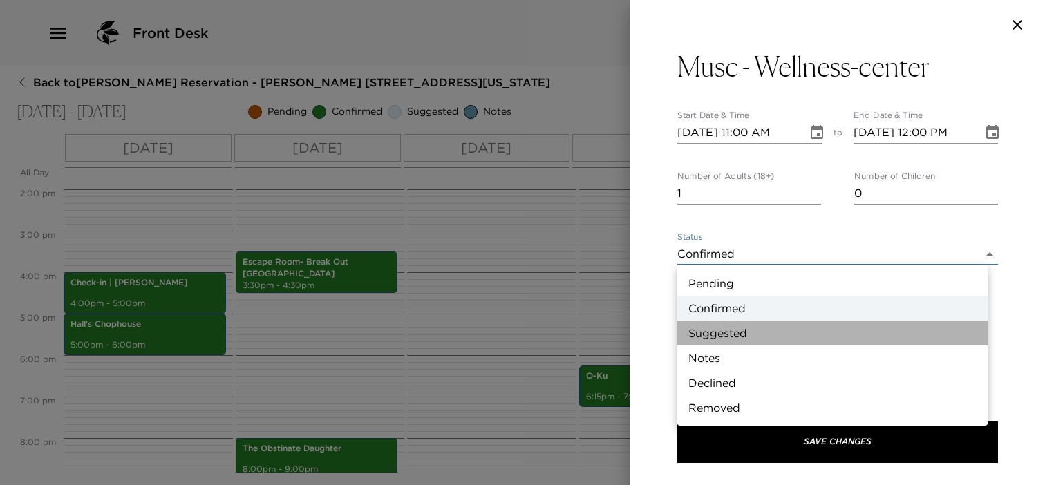
click at [726, 328] on li "Suggested" at bounding box center [832, 333] width 310 height 25
type input "Suggestion"
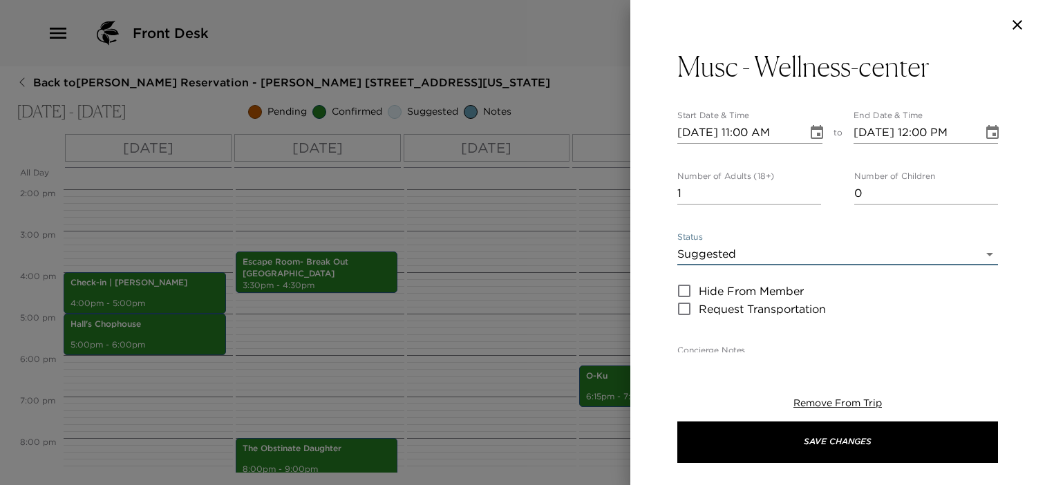
click at [814, 129] on icon "Choose date, selected date is Oct 2, 2025" at bounding box center [817, 132] width 12 height 14
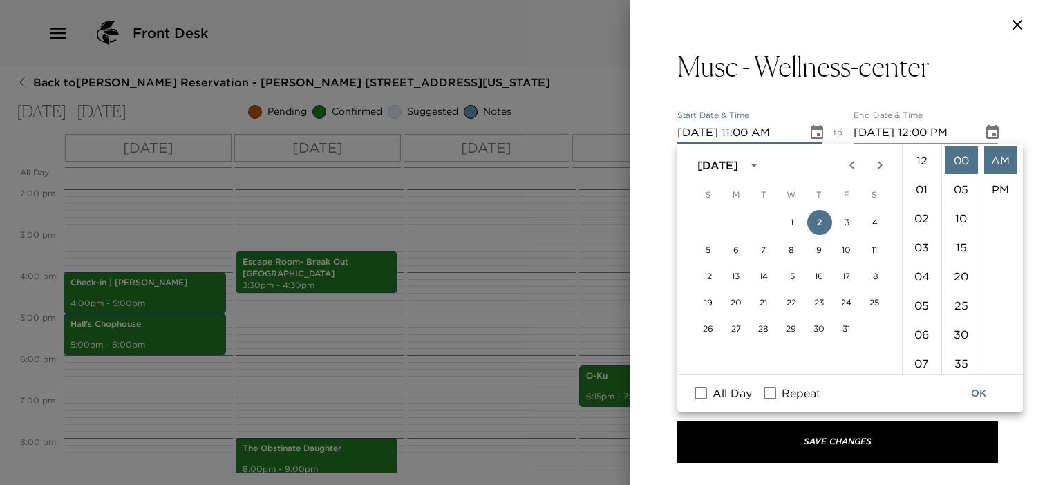
scroll to position [319, 0]
click at [845, 222] on button "3" at bounding box center [847, 222] width 25 height 25
type input "[DATE] 11:00 AM"
type input "[DATE] 12:00 PM"
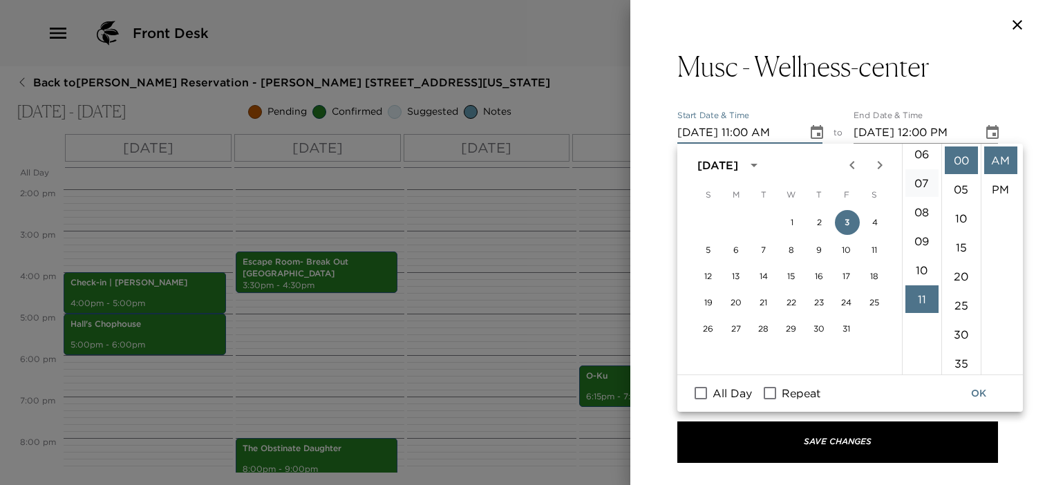
click at [921, 173] on li "07" at bounding box center [921, 183] width 33 height 28
type input "[DATE] 07:00 AM"
click at [984, 132] on icon "Choose date, selected date is Oct 3, 2025" at bounding box center [992, 132] width 17 height 17
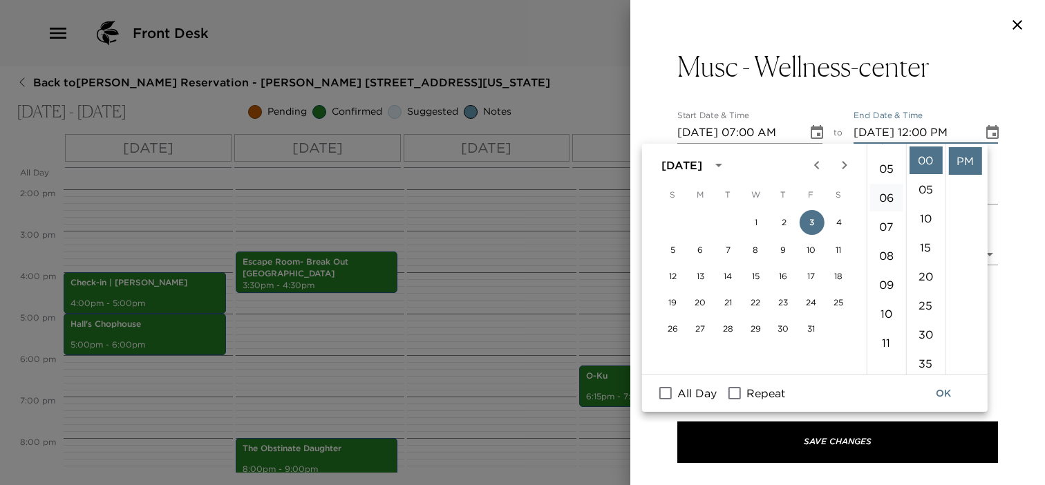
scroll to position [138, 0]
click at [887, 254] on li "08" at bounding box center [885, 255] width 33 height 28
click at [966, 167] on li "AM" at bounding box center [964, 161] width 33 height 28
type input "[DATE] 08:00 AM"
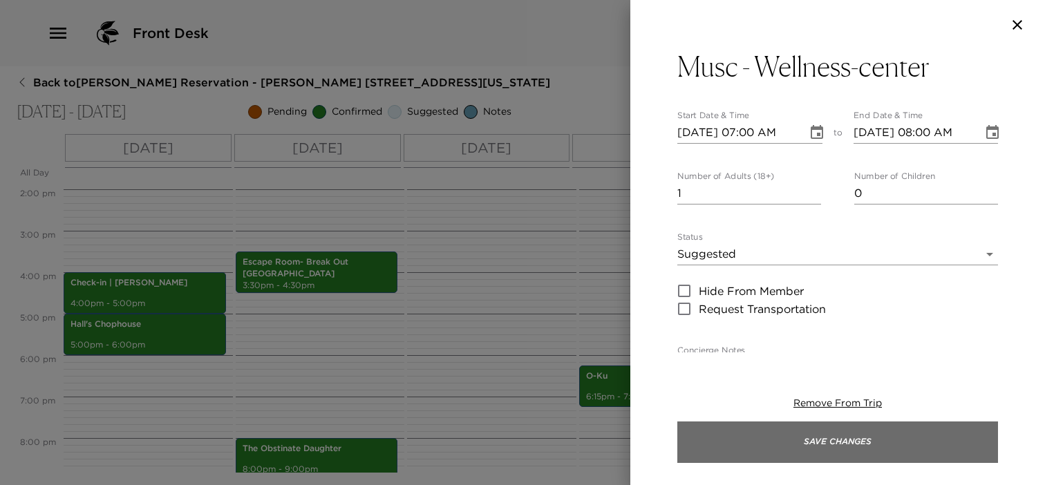
click at [951, 444] on button "Save Changes" at bounding box center [837, 442] width 321 height 41
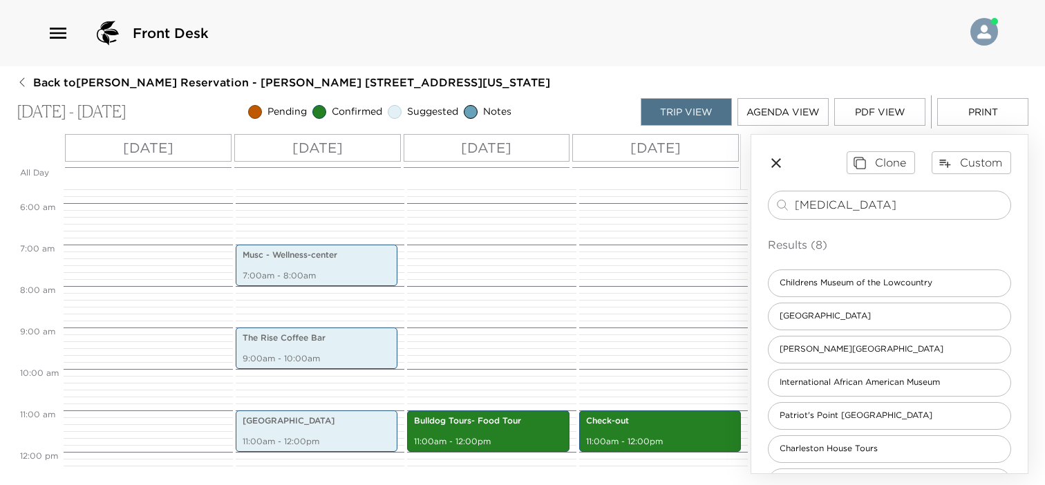
scroll to position [166, 0]
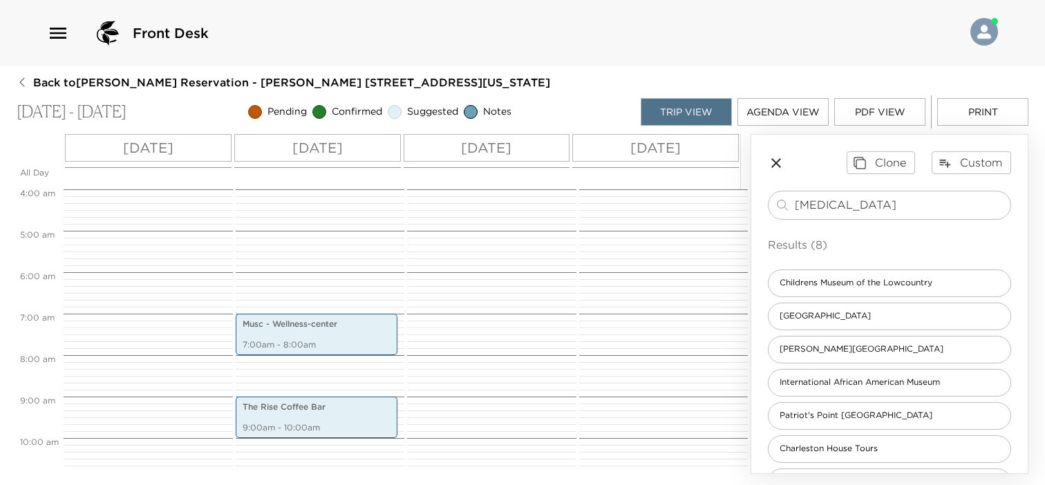
drag, startPoint x: 850, startPoint y: 204, endPoint x: 724, endPoint y: 209, distance: 125.9
click at [724, 209] on div "All Day [DATE] [DATE] [DATE] [DATE] 12:00 AM 1:00 AM 2:00 AM 3:00 AM 4:00 AM 5:…" at bounding box center [523, 304] width 1012 height 340
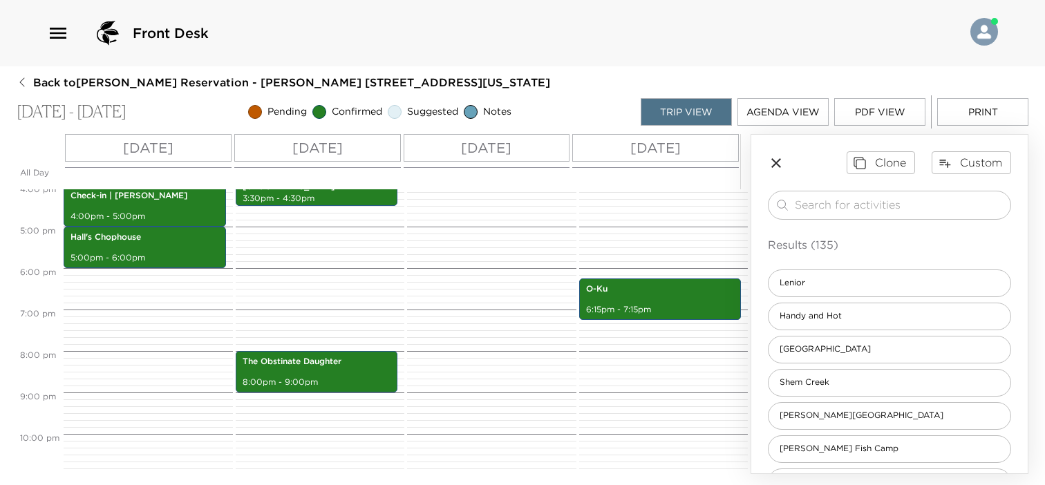
scroll to position [712, 0]
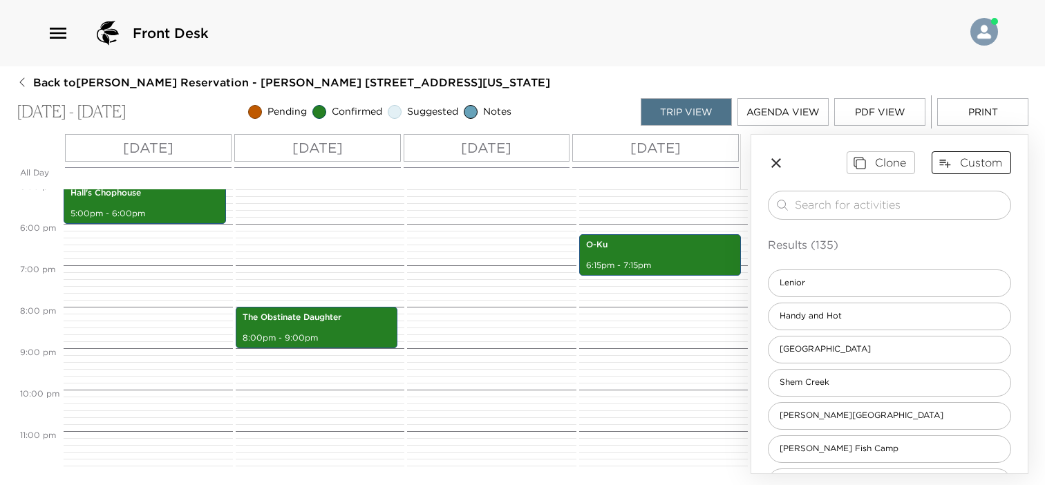
click at [962, 171] on button "Custom" at bounding box center [971, 162] width 79 height 22
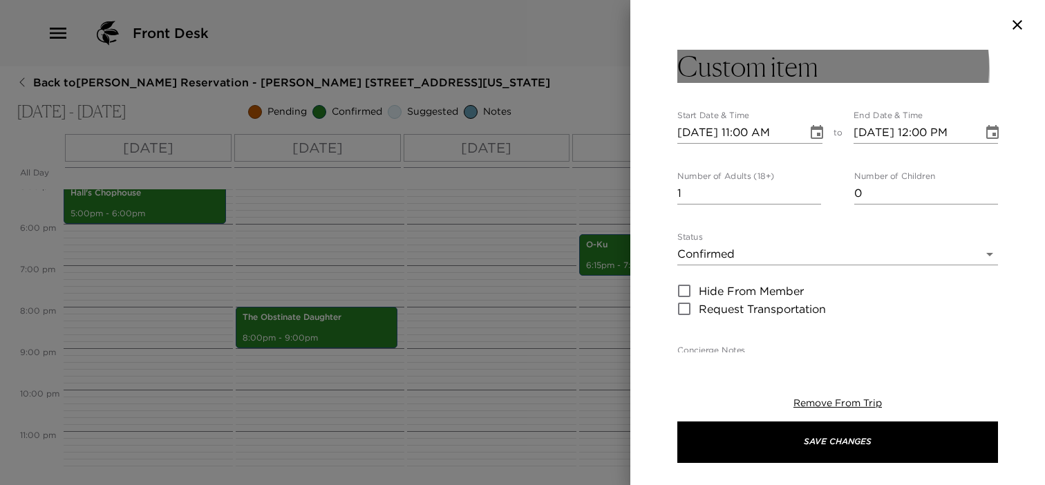
click at [817, 70] on h3 "Custom item" at bounding box center [747, 66] width 141 height 33
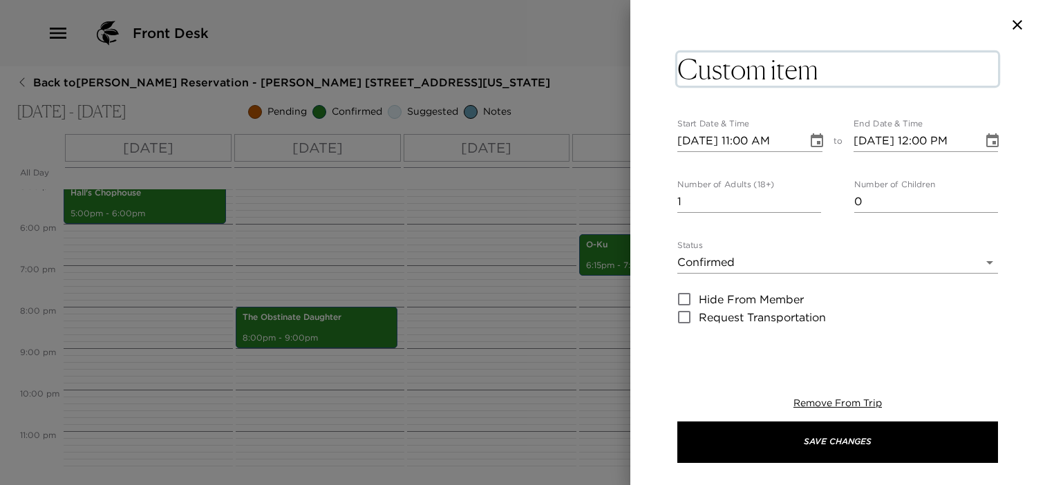
drag, startPoint x: 839, startPoint y: 70, endPoint x: 647, endPoint y: 67, distance: 192.2
click at [647, 67] on div "Custom item x Start Date & Time [DATE] 11:00 AM to End Date & Time [DATE] 12:00…" at bounding box center [837, 201] width 415 height 303
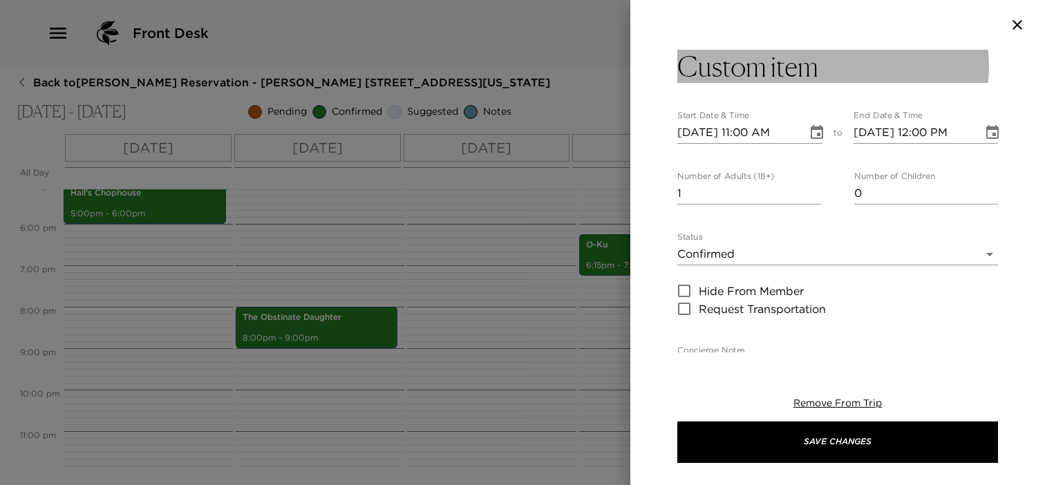
click at [816, 64] on h3 "Custom item" at bounding box center [747, 66] width 141 height 33
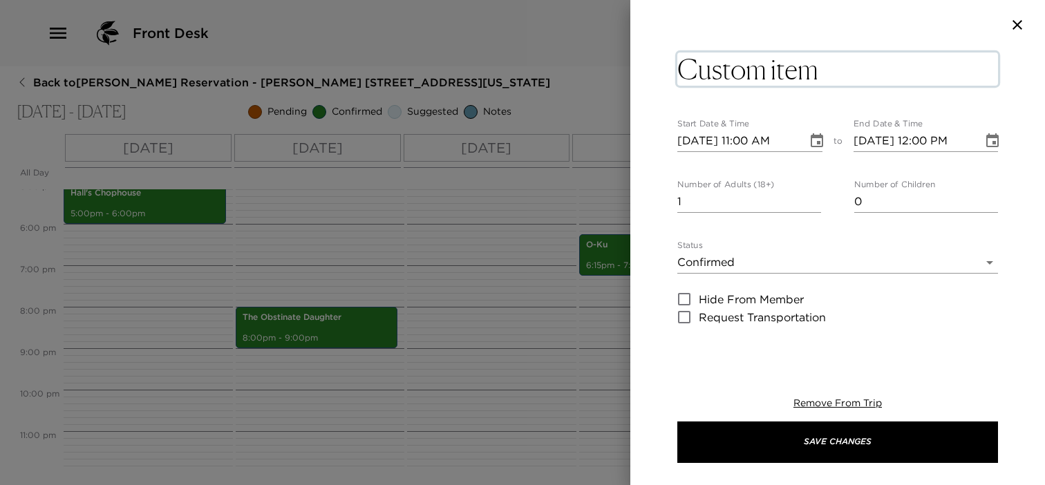
drag, startPoint x: 829, startPoint y: 64, endPoint x: 685, endPoint y: 58, distance: 144.6
click at [685, 58] on textarea "Custom item" at bounding box center [837, 69] width 321 height 33
type textarea "Chef [PERSON_NAME]- Cooking Class"
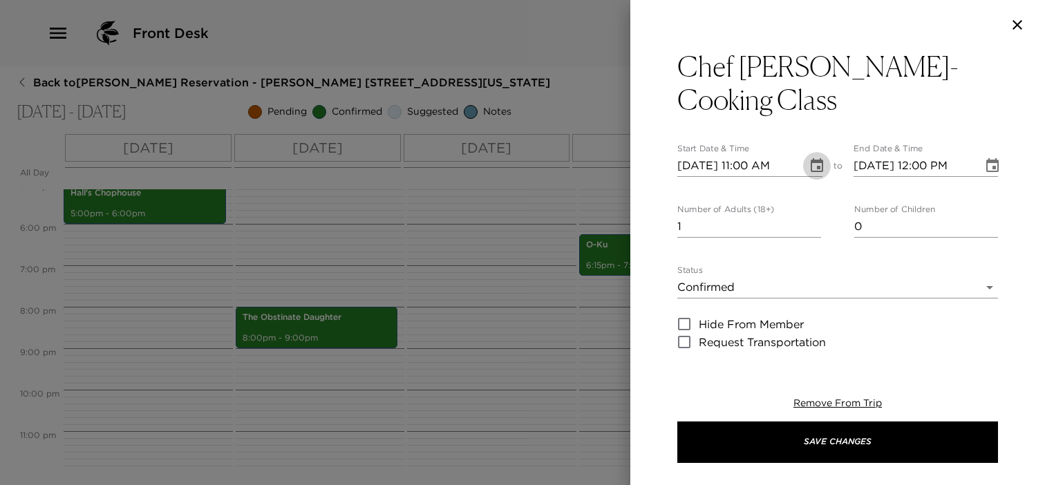
click at [813, 152] on button "Choose date, selected date is Oct 2, 2025" at bounding box center [817, 166] width 28 height 28
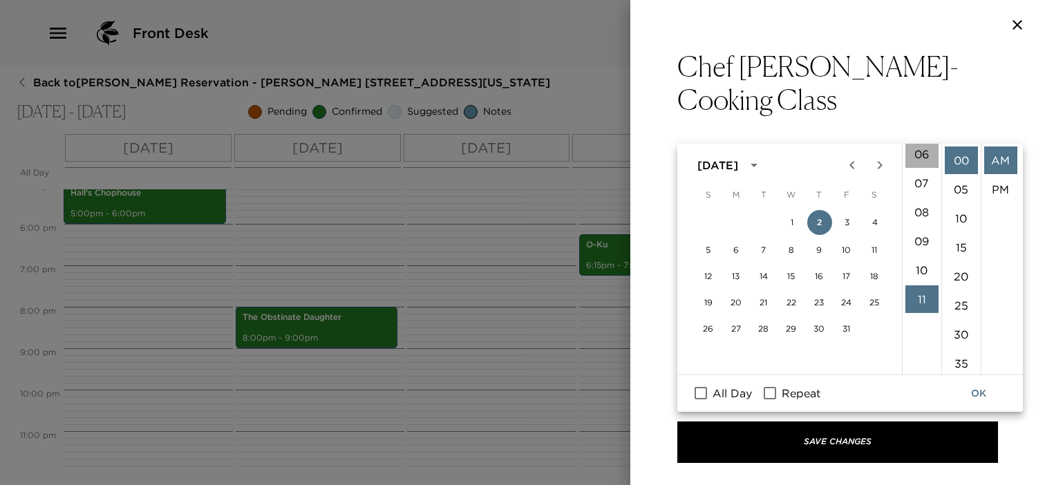
click at [923, 156] on li "06" at bounding box center [921, 154] width 33 height 28
click at [999, 189] on li "PM" at bounding box center [1000, 190] width 33 height 28
type input "[DATE] 06:00 PM"
type input "[DATE] 07:00 PM"
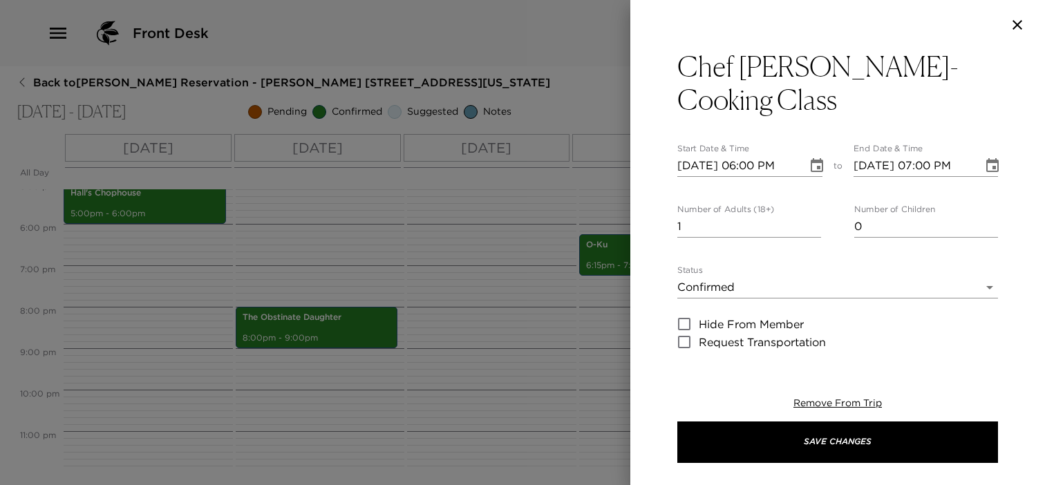
scroll to position [28, 0]
click at [809, 158] on icon "Choose date, selected date is Oct 2, 2025" at bounding box center [817, 166] width 17 height 17
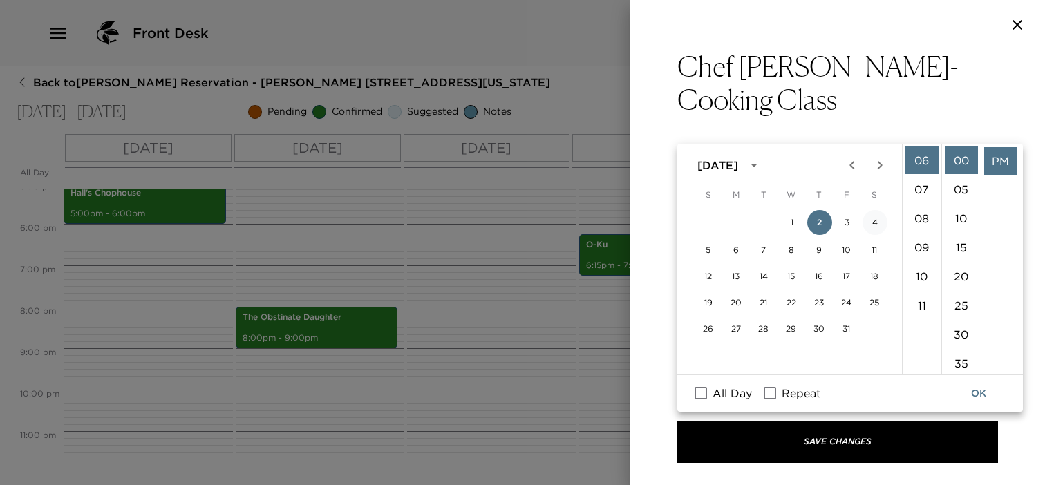
click at [872, 220] on button "4" at bounding box center [875, 222] width 25 height 25
type input "[DATE] 06:00 PM"
type input "[DATE] 07:00 PM"
click at [978, 393] on button "OK" at bounding box center [979, 394] width 44 height 26
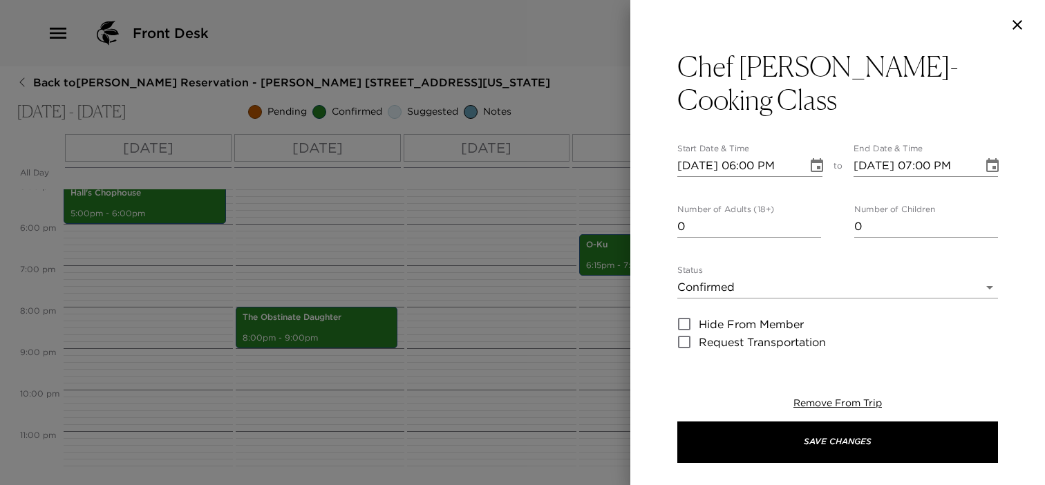
click at [810, 216] on input "0" at bounding box center [749, 227] width 144 height 22
click at [810, 216] on input "1" at bounding box center [749, 227] width 144 height 22
click at [810, 216] on input "2" at bounding box center [749, 227] width 144 height 22
click at [810, 216] on input "3" at bounding box center [749, 227] width 144 height 22
click at [810, 216] on input "4" at bounding box center [749, 227] width 144 height 22
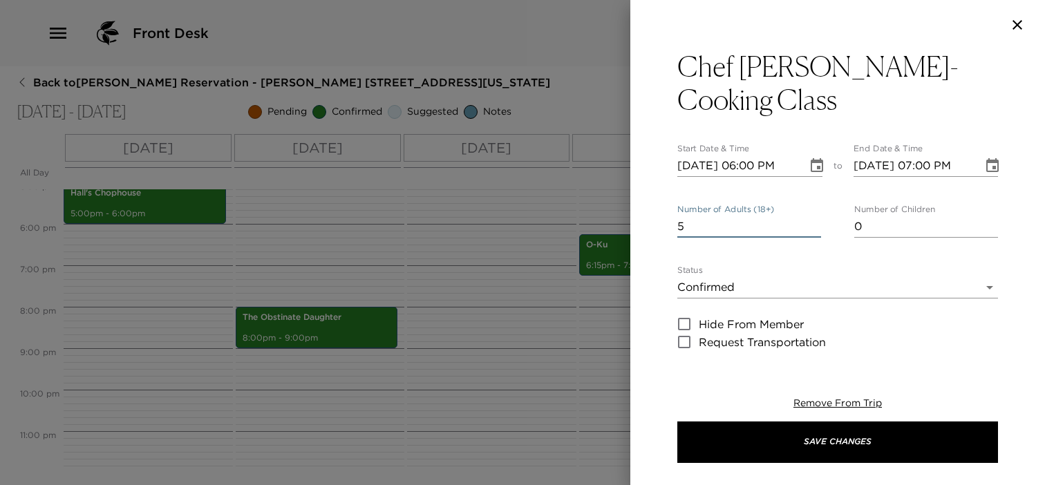
click at [810, 216] on input "5" at bounding box center [749, 227] width 144 height 22
type input "6"
click at [810, 216] on input "6" at bounding box center [749, 227] width 144 height 22
click at [986, 158] on icon "Choose date, selected date is Oct 4, 2025" at bounding box center [992, 165] width 12 height 14
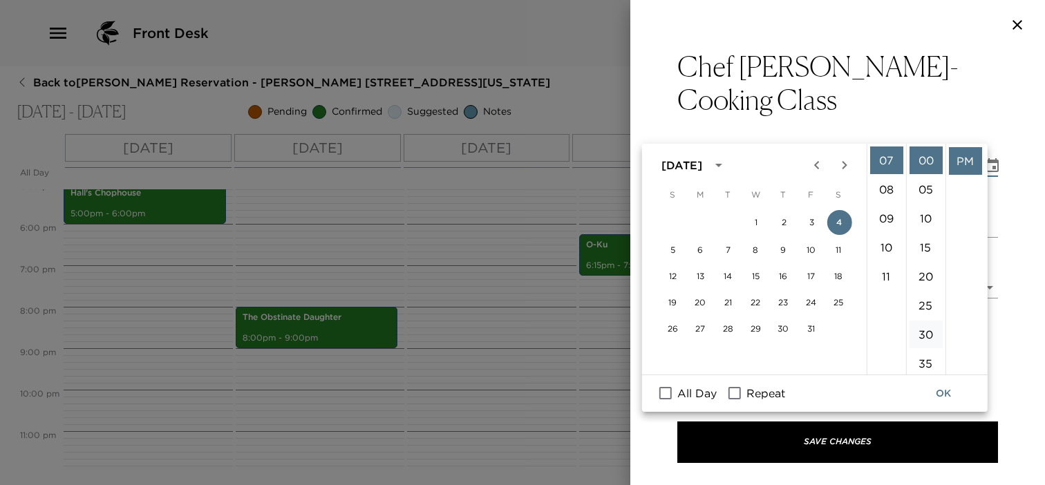
click at [926, 332] on li "30" at bounding box center [925, 335] width 33 height 28
type input "[DATE] 07:30 PM"
click at [946, 399] on button "OK" at bounding box center [943, 394] width 44 height 26
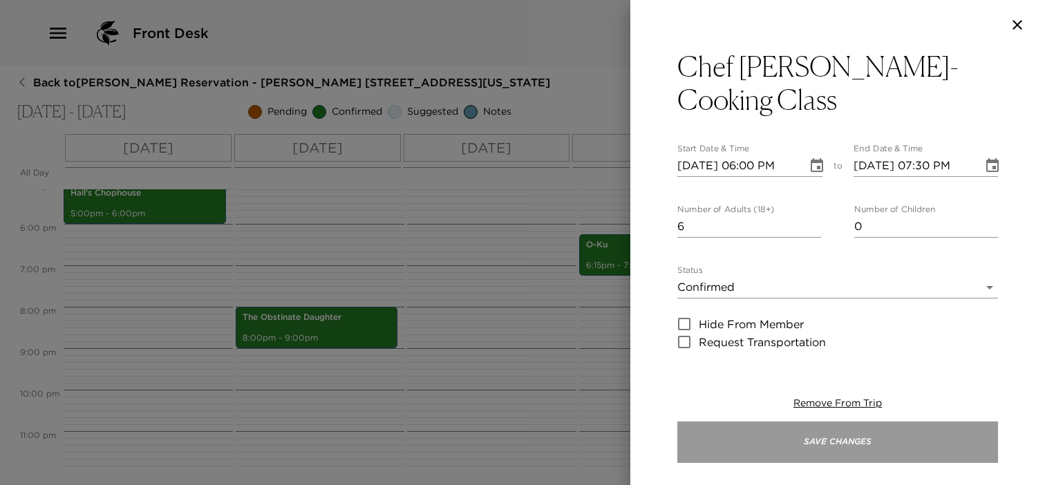
click at [930, 422] on button "Save Changes" at bounding box center [837, 442] width 321 height 41
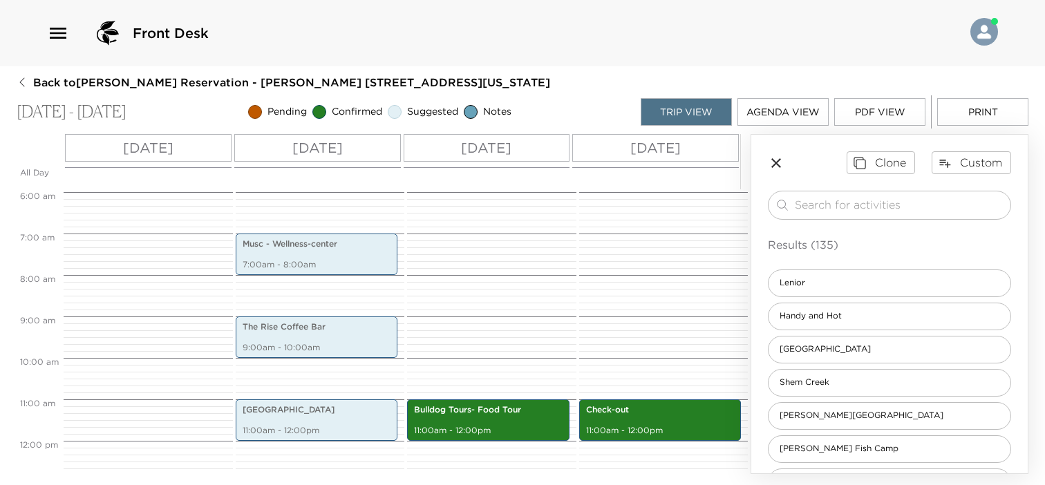
scroll to position [228, 0]
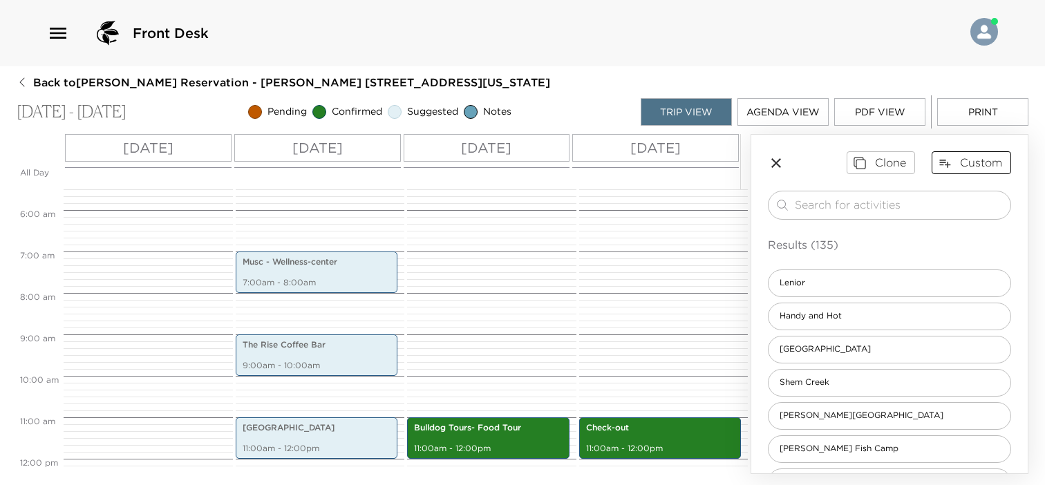
click at [970, 161] on button "Custom" at bounding box center [971, 162] width 79 height 22
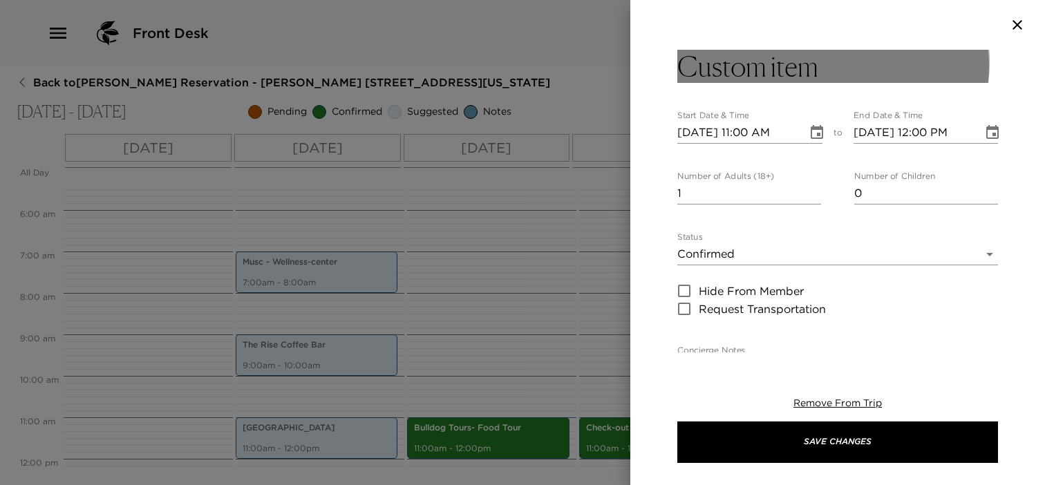
click at [813, 62] on h3 "Custom item" at bounding box center [747, 66] width 141 height 33
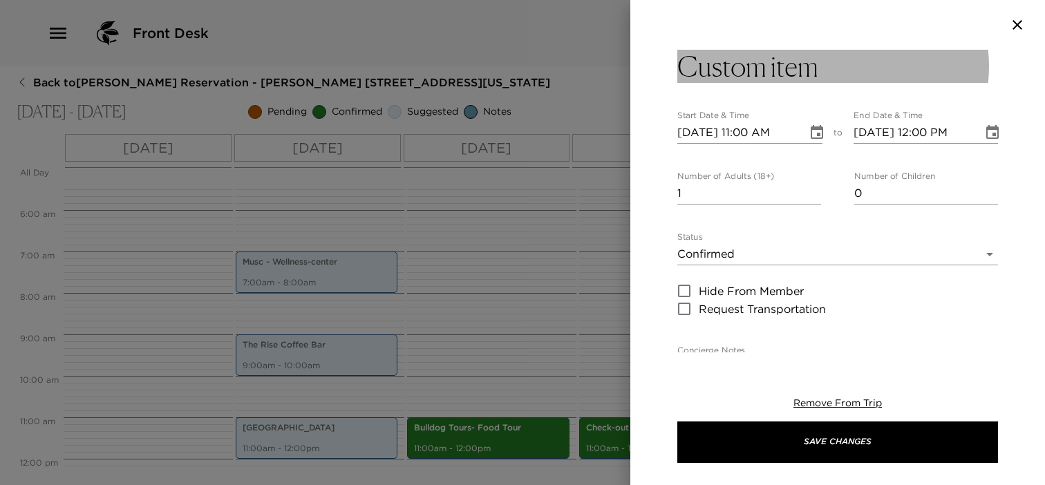
click at [821, 78] on button "Custom item" at bounding box center [837, 66] width 321 height 33
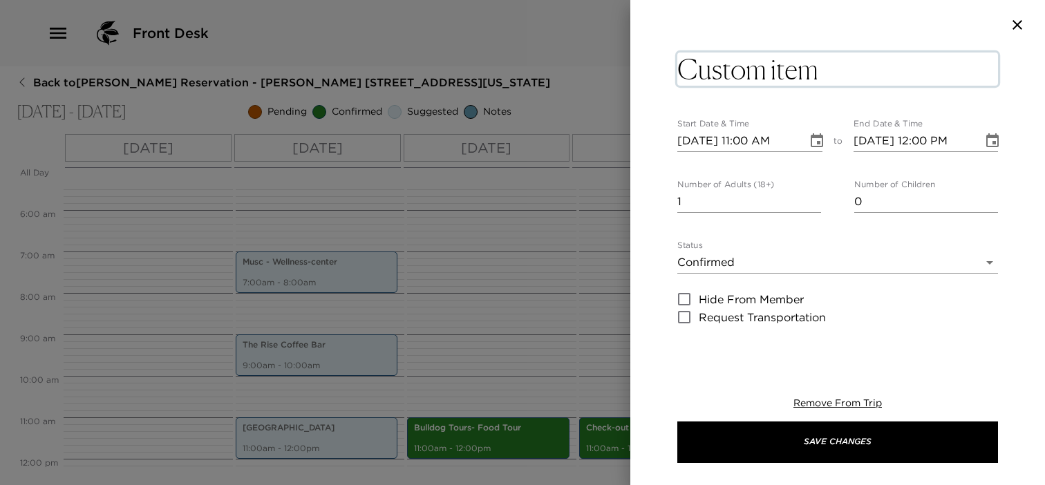
drag, startPoint x: 829, startPoint y: 70, endPoint x: 695, endPoint y: 67, distance: 134.8
click at [695, 67] on textarea "Custom item" at bounding box center [837, 69] width 321 height 33
type textarea "Crush Yard"
click at [817, 140] on icon "Choose date, selected date is Oct 2, 2025" at bounding box center [817, 141] width 17 height 17
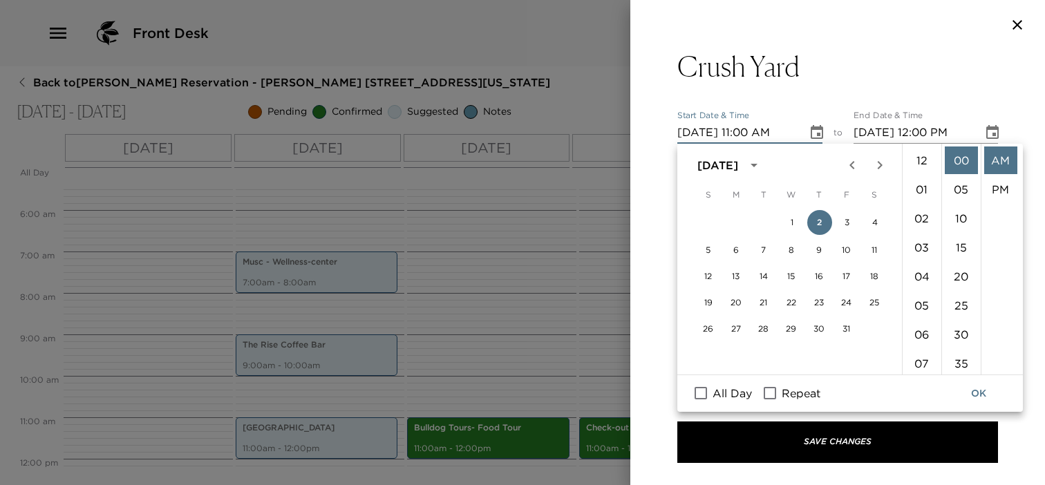
scroll to position [319, 0]
click at [881, 223] on button "4" at bounding box center [875, 222] width 25 height 25
type input "[DATE] 11:00 AM"
type input "[DATE] 12:00 PM"
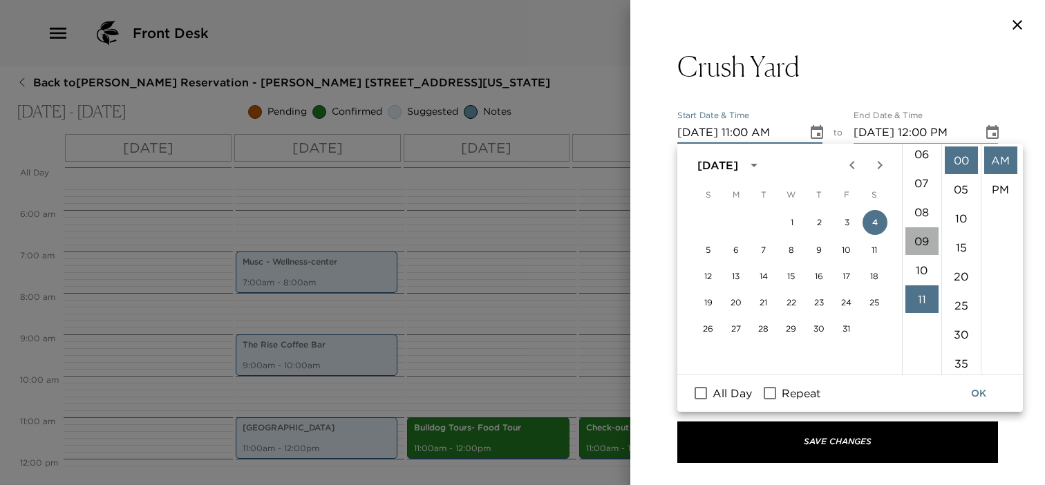
click at [922, 238] on li "09" at bounding box center [921, 241] width 33 height 28
click at [848, 227] on button "3" at bounding box center [847, 222] width 25 height 25
type input "[DATE] 09:00 AM"
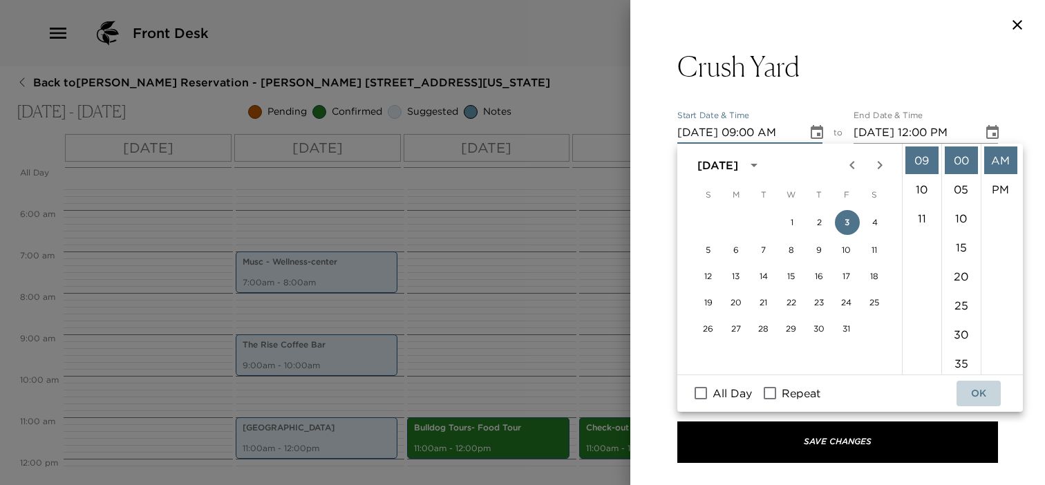
click at [984, 395] on button "OK" at bounding box center [979, 394] width 44 height 26
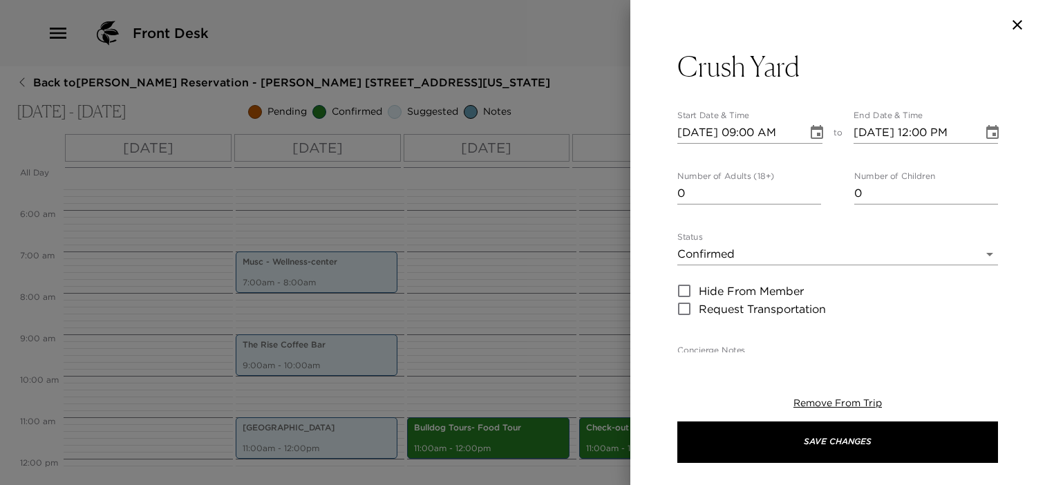
type input "0"
click at [810, 194] on input "0" at bounding box center [749, 193] width 144 height 22
click at [703, 254] on body "Front Desk Back to [PERSON_NAME] Reservation - [PERSON_NAME] 206 [GEOGRAPHIC_DA…" at bounding box center [522, 242] width 1045 height 485
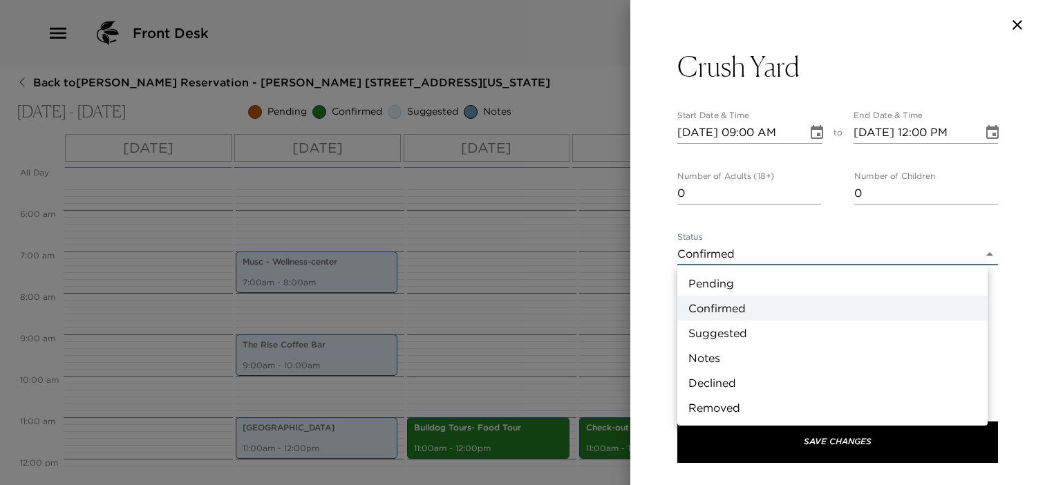
click at [712, 332] on li "Suggested" at bounding box center [832, 333] width 310 height 25
type input "Suggestion"
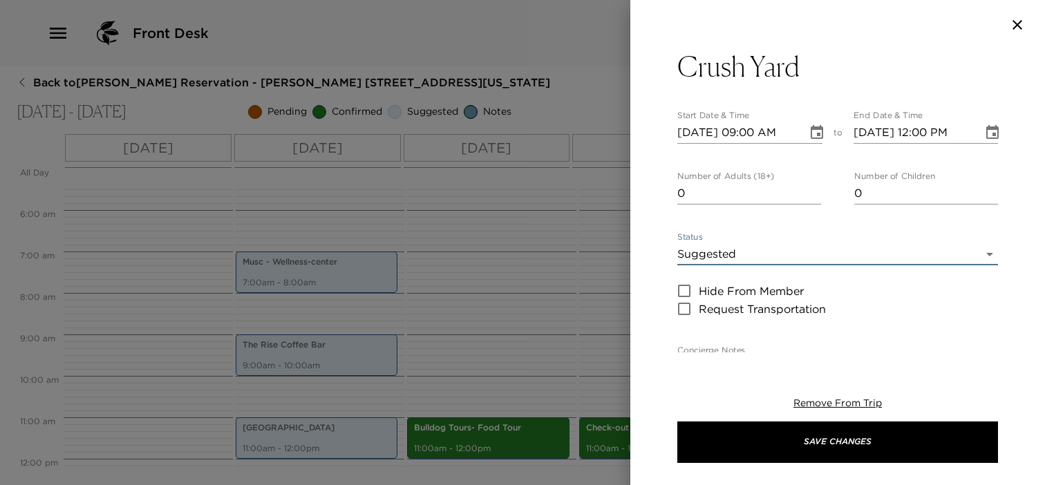
click at [718, 438] on button "Save Changes" at bounding box center [837, 442] width 321 height 41
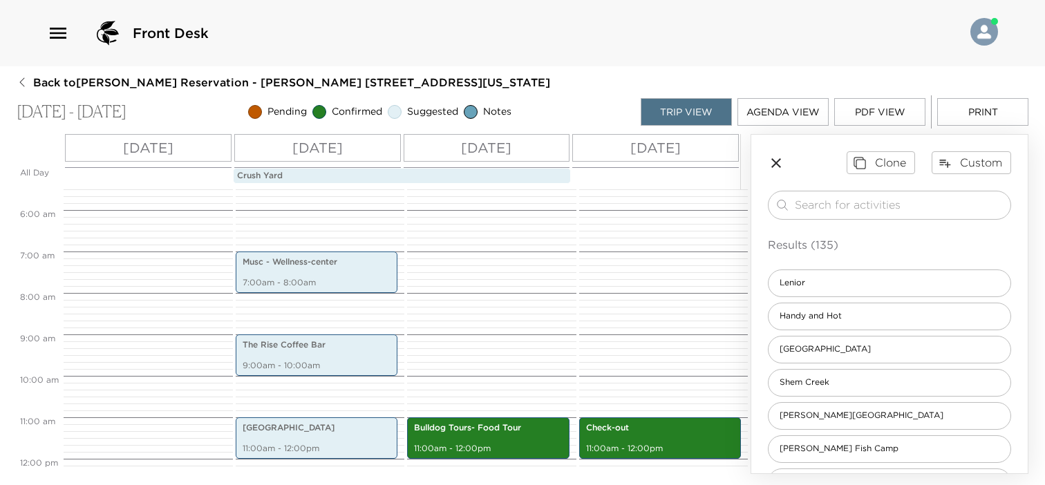
click at [448, 170] on p "Crush Yard" at bounding box center [402, 176] width 330 height 12
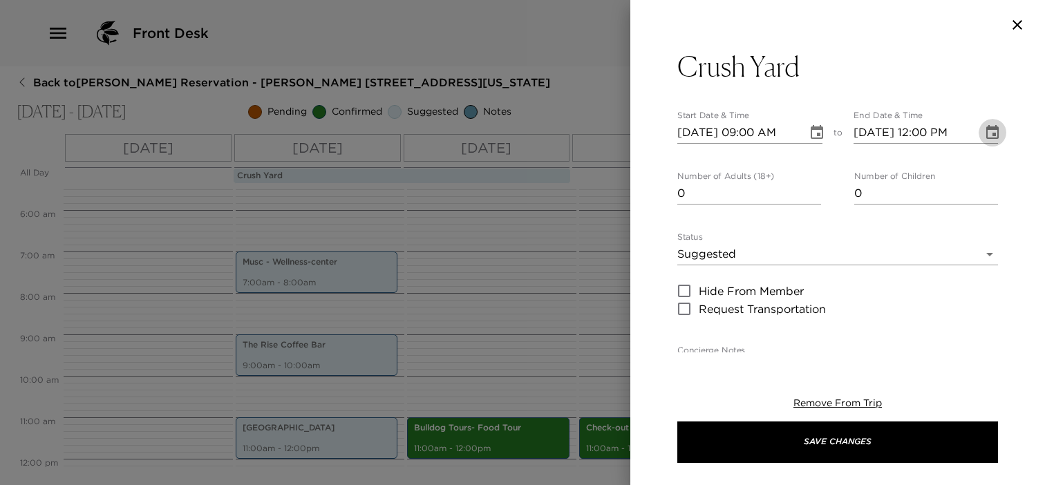
click at [986, 133] on icon "Choose date, selected date is Oct 4, 2025" at bounding box center [992, 132] width 12 height 14
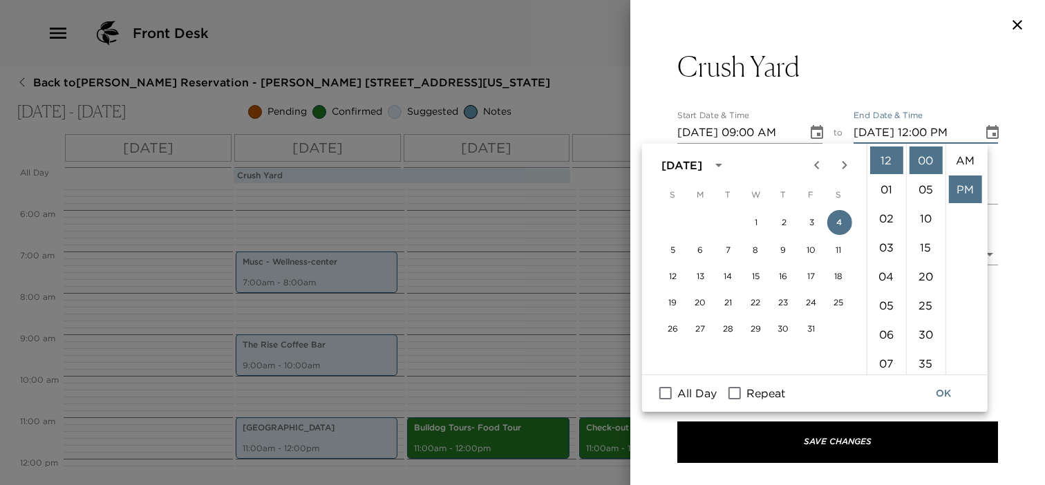
scroll to position [28, 0]
click at [810, 222] on button "3" at bounding box center [811, 222] width 25 height 25
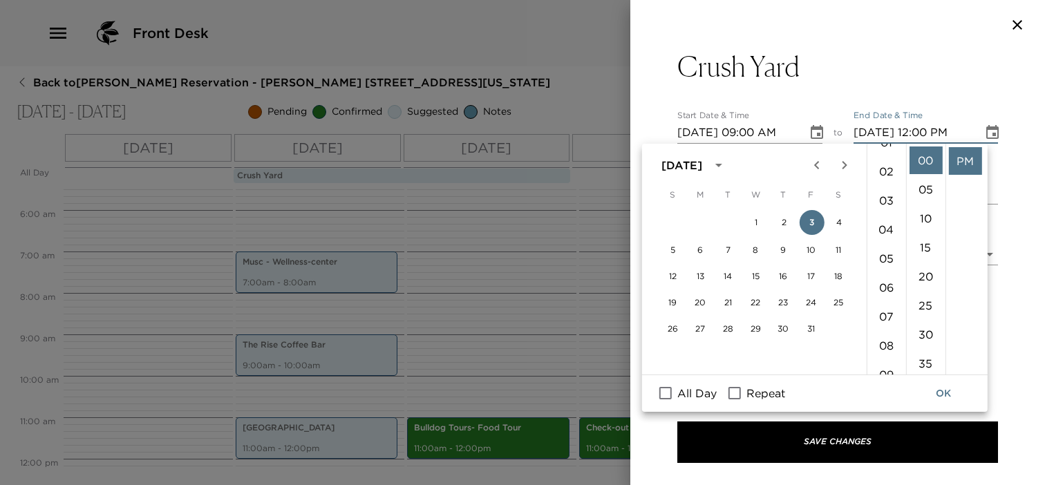
scroll to position [69, 0]
click at [892, 308] on li "10" at bounding box center [885, 313] width 33 height 28
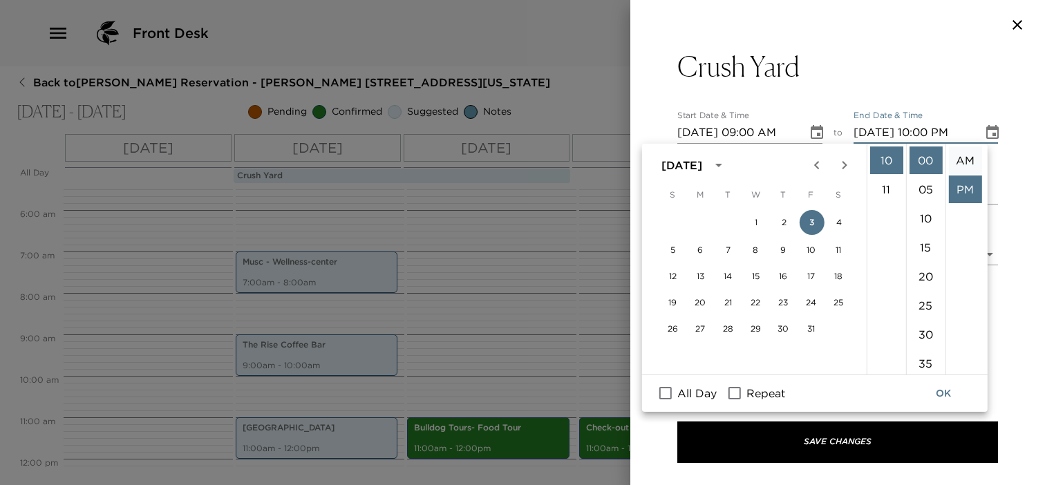
click at [964, 159] on li "AM" at bounding box center [964, 161] width 33 height 28
type input "[DATE] 10:00 AM"
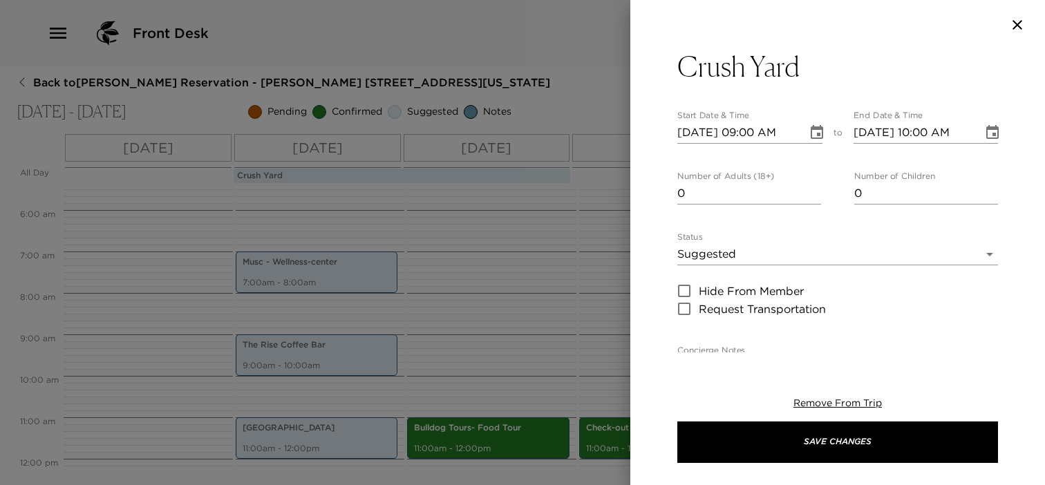
click at [881, 414] on div "Remove From Trip Save Changes" at bounding box center [837, 430] width 321 height 111
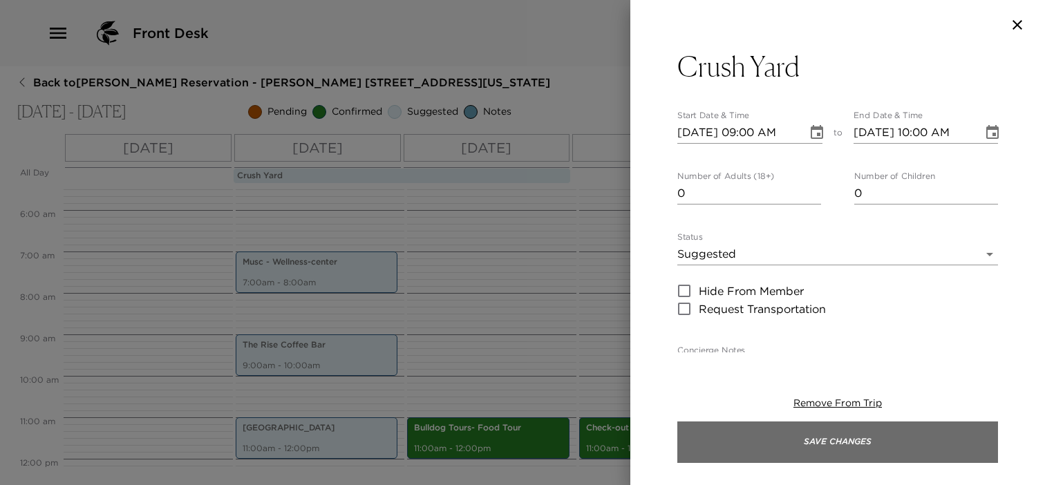
click at [874, 436] on button "Save Changes" at bounding box center [837, 442] width 321 height 41
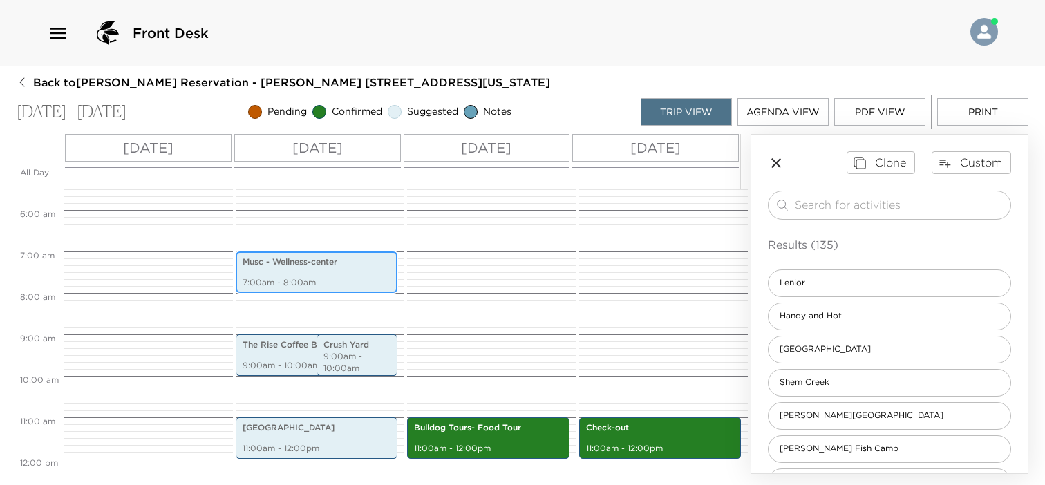
click at [292, 284] on p "7:00am - 8:00am" at bounding box center [317, 283] width 149 height 12
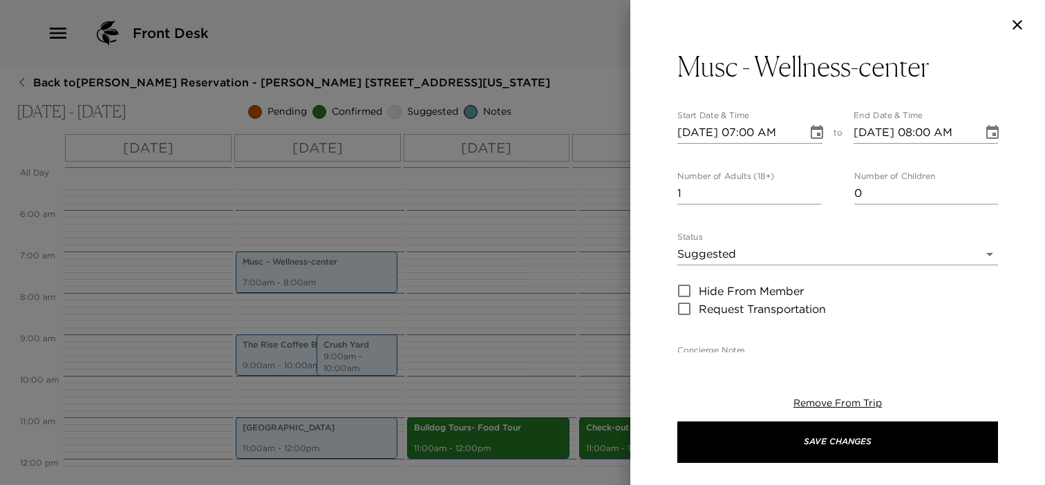
click at [809, 136] on icon "Choose date, selected date is Oct 3, 2025" at bounding box center [817, 132] width 17 height 17
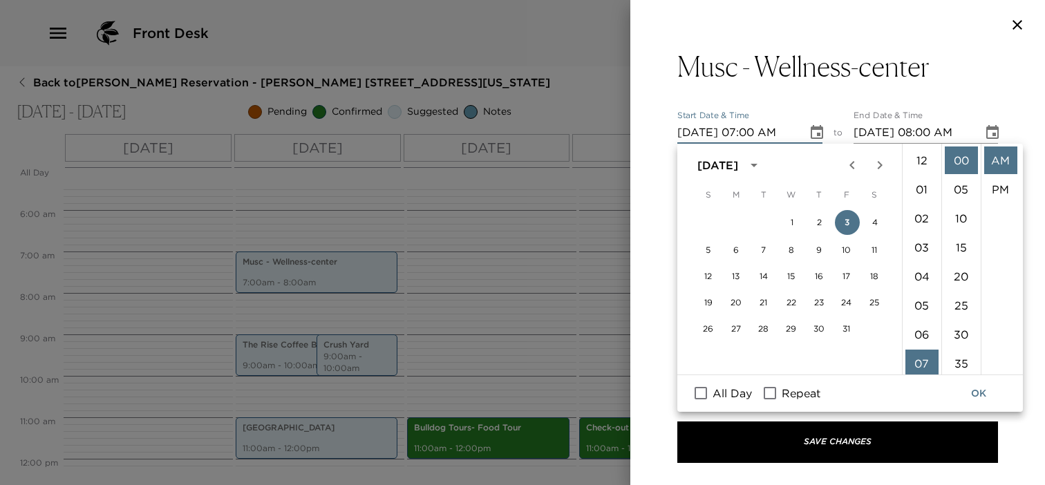
scroll to position [203, 0]
click at [873, 219] on button "4" at bounding box center [875, 222] width 25 height 25
type input "[DATE] 07:00 AM"
type input "[DATE] 08:00 AM"
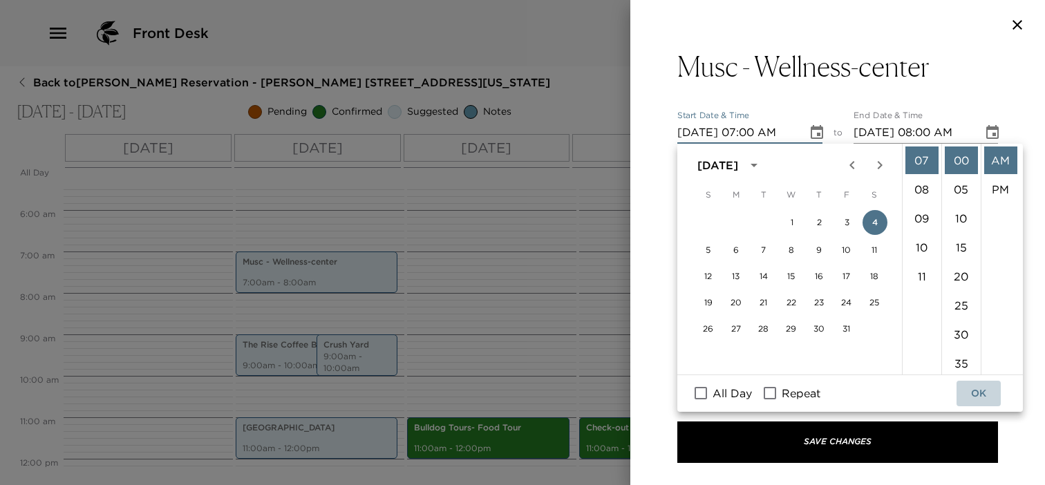
click at [973, 392] on button "OK" at bounding box center [979, 394] width 44 height 26
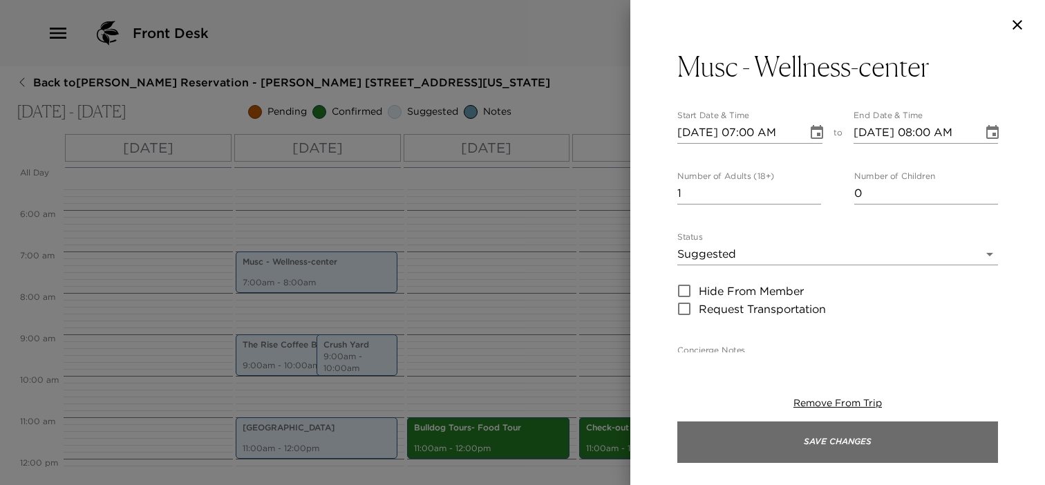
click at [869, 455] on button "Save Changes" at bounding box center [837, 442] width 321 height 41
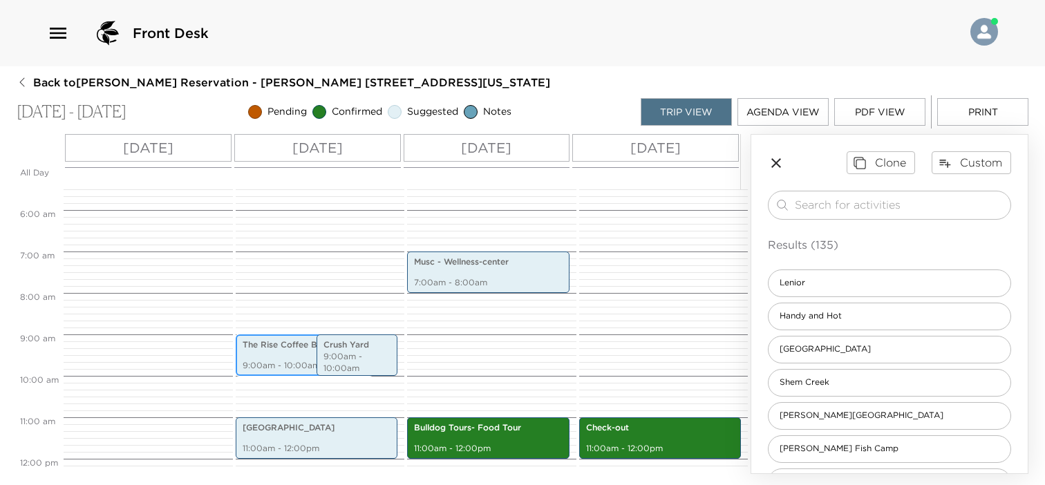
click at [270, 348] on p "The Rise Coffee Bar" at bounding box center [305, 345] width 124 height 12
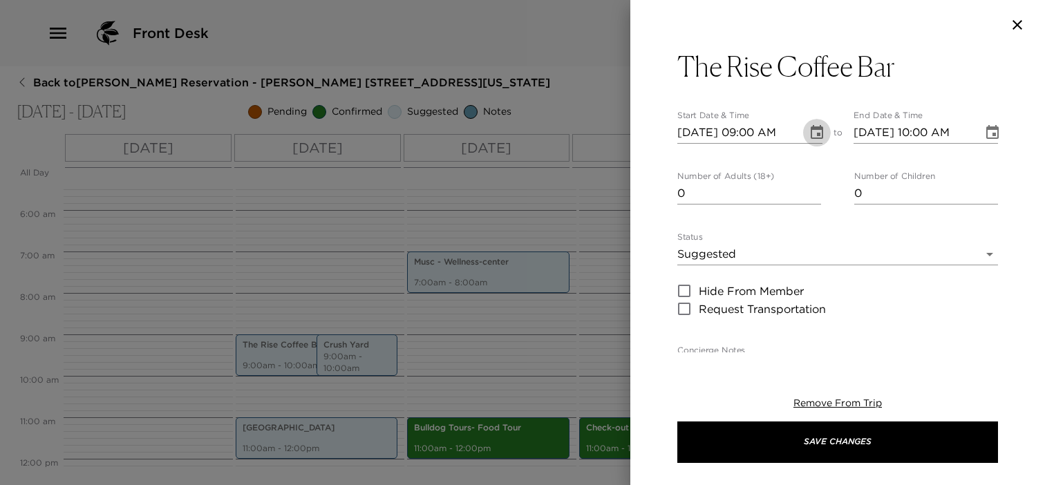
click at [810, 126] on icon "Choose date, selected date is Oct 3, 2025" at bounding box center [817, 132] width 17 height 17
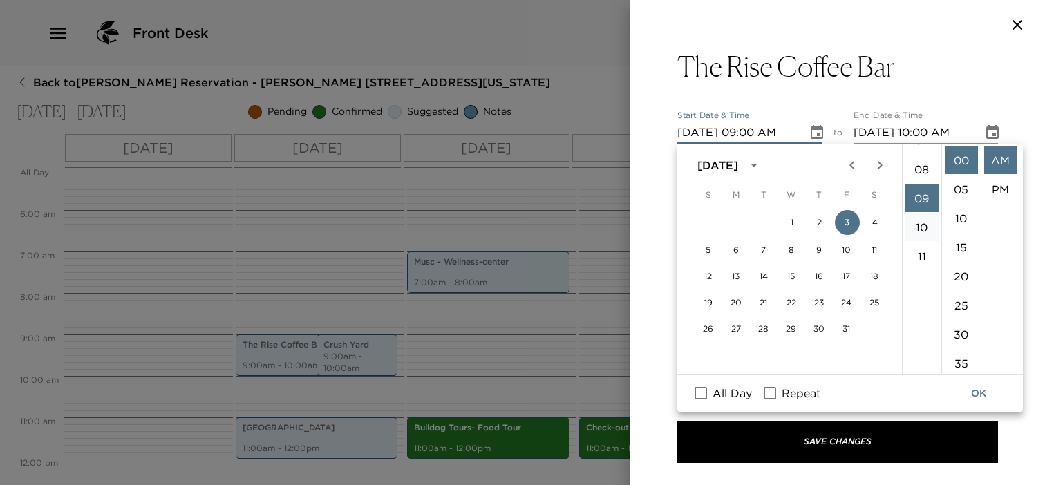
scroll to position [192, 0]
click at [926, 198] on li "08" at bounding box center [921, 201] width 33 height 28
type input "[DATE] 08:00 AM"
click at [988, 397] on button "OK" at bounding box center [979, 394] width 44 height 26
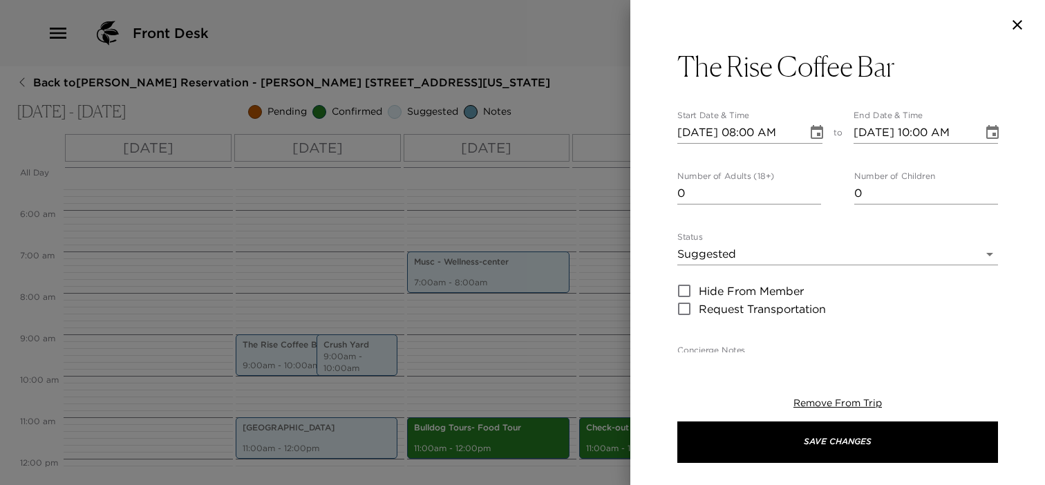
click at [984, 133] on icon "Choose date, selected date is Oct 3, 2025" at bounding box center [992, 132] width 17 height 17
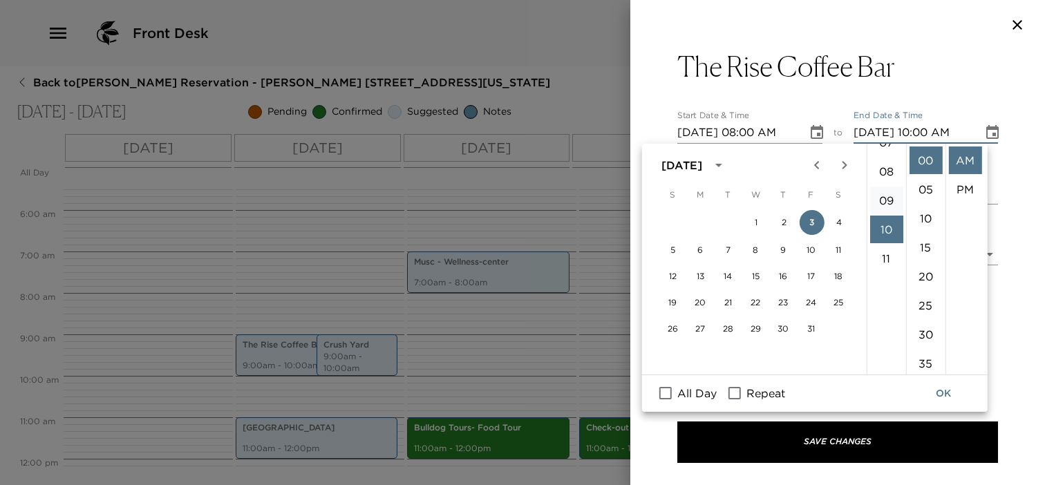
click at [885, 196] on li "09" at bounding box center [885, 201] width 33 height 28
type input "[DATE] 09:00 AM"
click at [942, 393] on button "OK" at bounding box center [943, 394] width 44 height 26
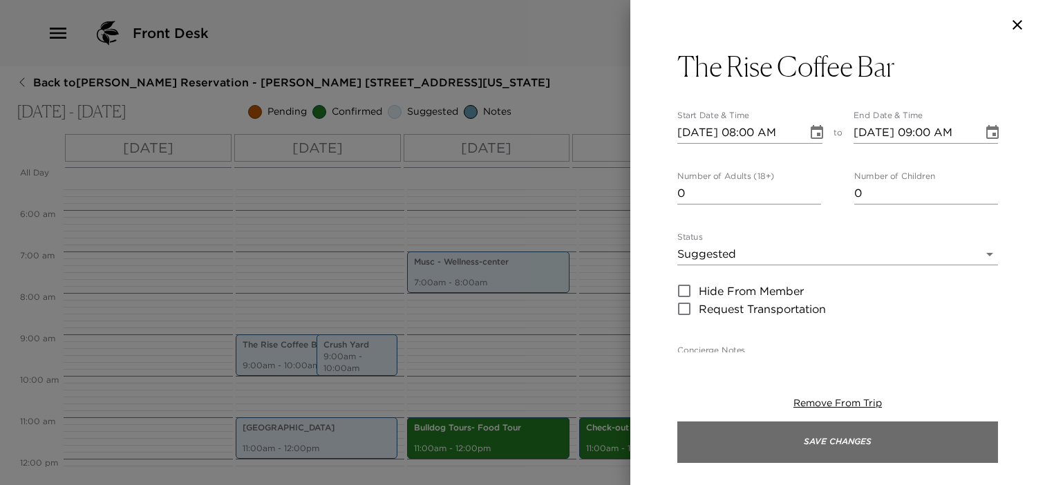
click at [901, 451] on button "Save Changes" at bounding box center [837, 442] width 321 height 41
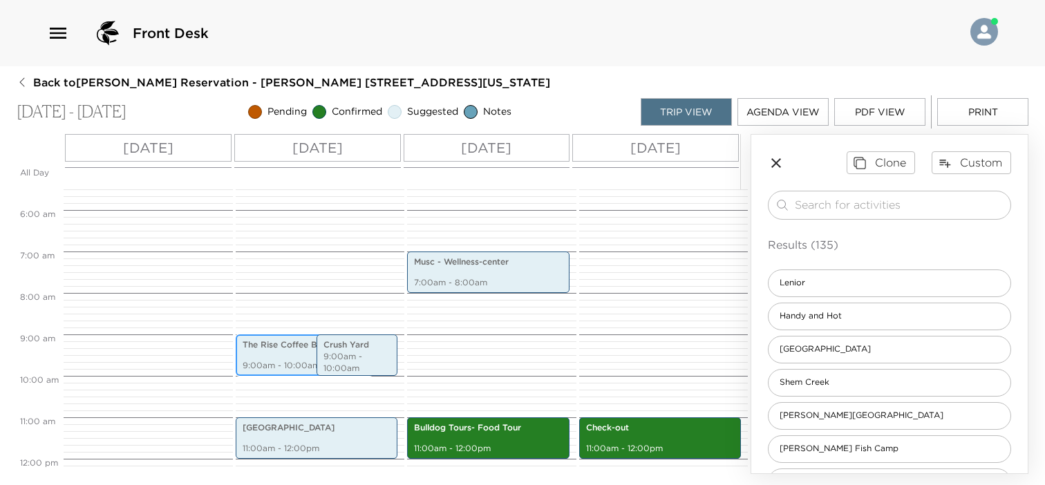
click at [290, 361] on p "9:00am - 10:00am" at bounding box center [305, 366] width 124 height 12
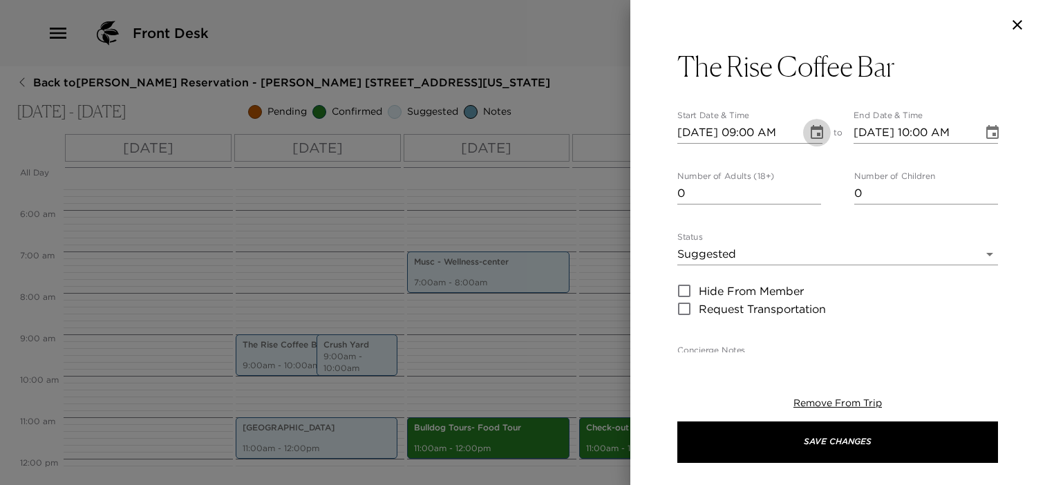
click at [811, 131] on icon "Choose date, selected date is Oct 3, 2025" at bounding box center [817, 132] width 12 height 14
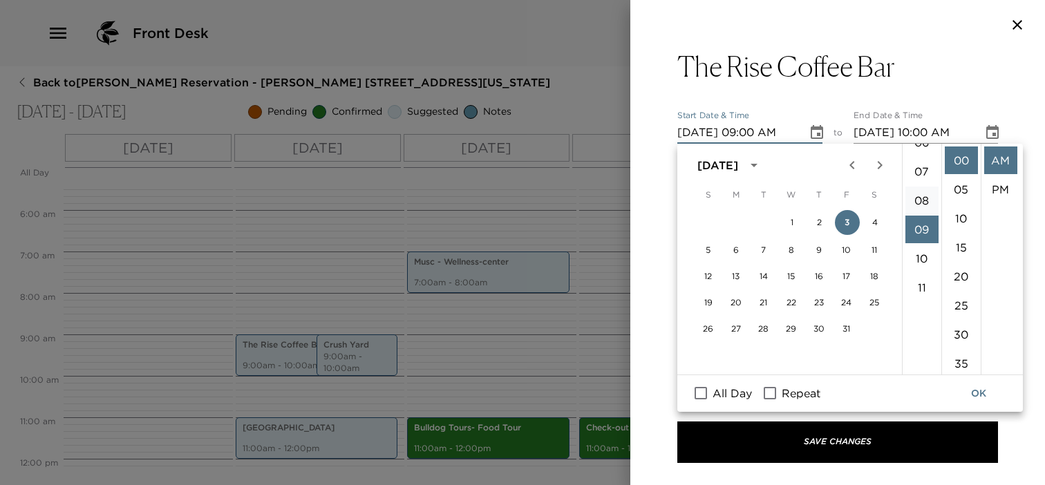
click at [925, 192] on li "08" at bounding box center [921, 201] width 33 height 28
type input "[DATE] 08:00 AM"
click at [977, 391] on button "OK" at bounding box center [979, 394] width 44 height 26
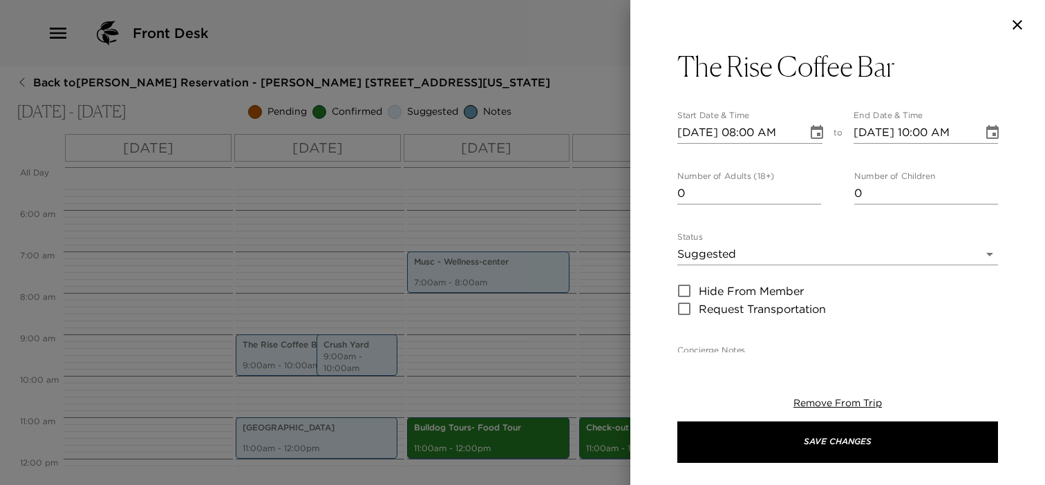
click at [984, 125] on icon "Choose date, selected date is Oct 3, 2025" at bounding box center [992, 132] width 17 height 17
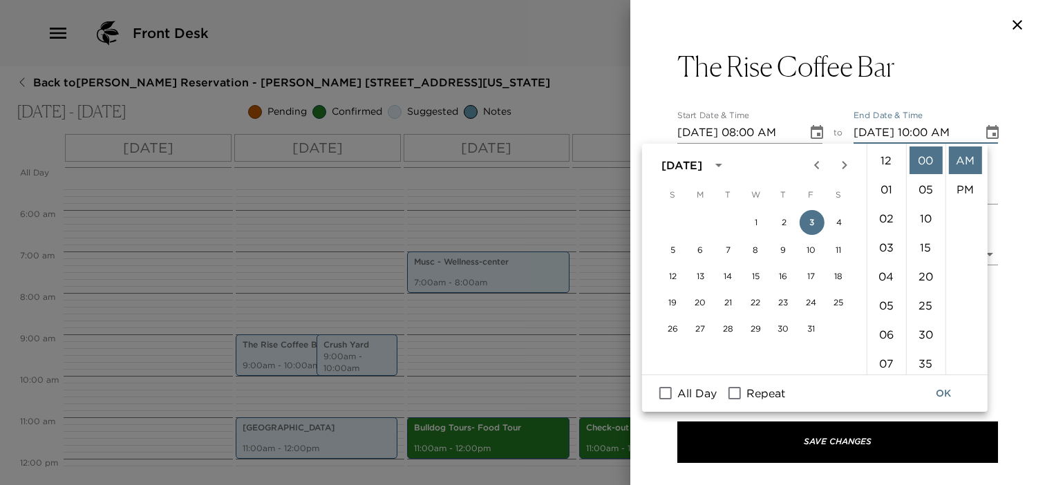
scroll to position [290, 0]
click at [891, 198] on li "09" at bounding box center [885, 201] width 33 height 28
type input "[DATE] 09:00 AM"
click at [941, 396] on button "OK" at bounding box center [943, 394] width 44 height 26
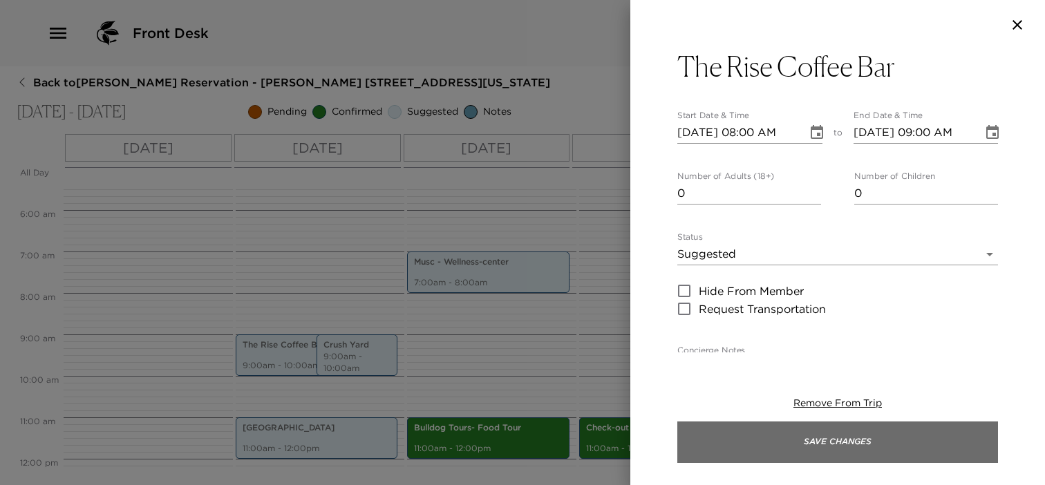
click at [894, 449] on button "Save Changes" at bounding box center [837, 442] width 321 height 41
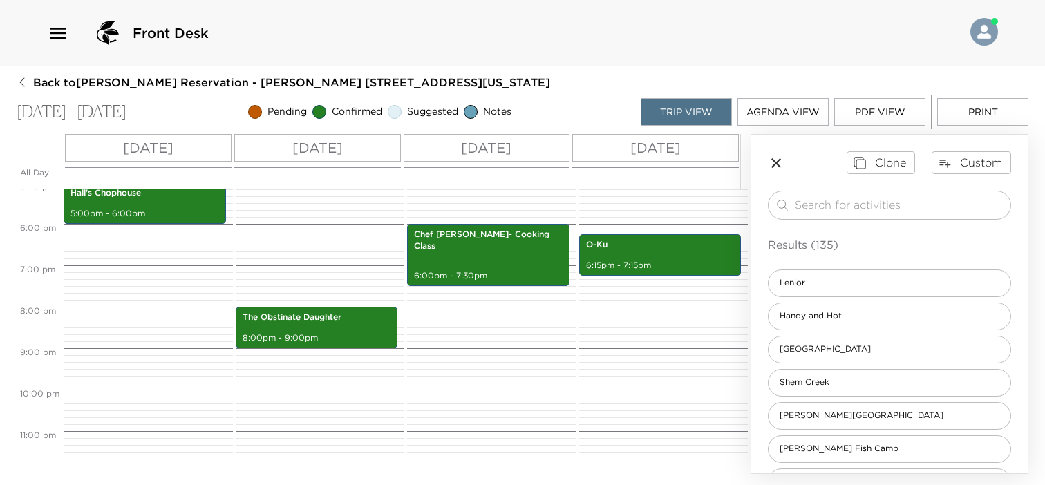
scroll to position [643, 0]
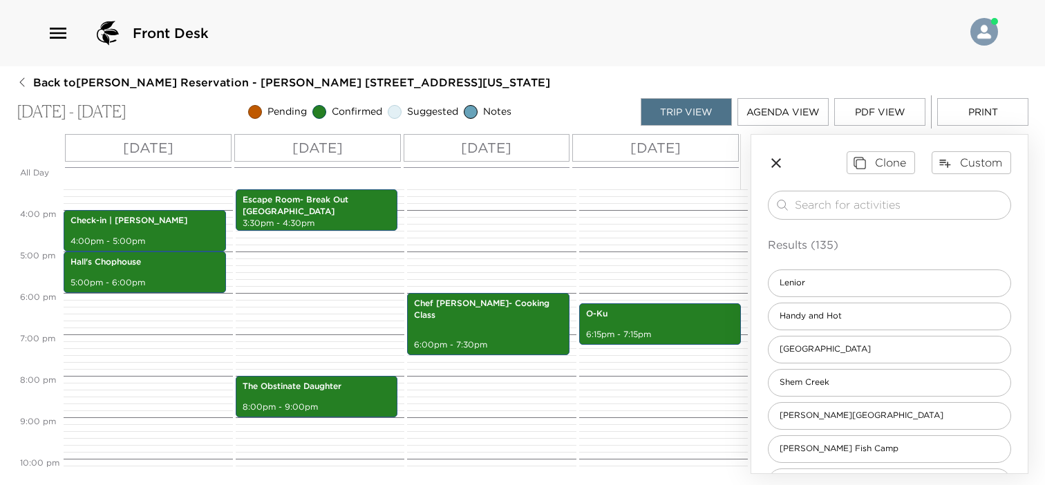
click at [782, 158] on icon "button" at bounding box center [776, 163] width 17 height 17
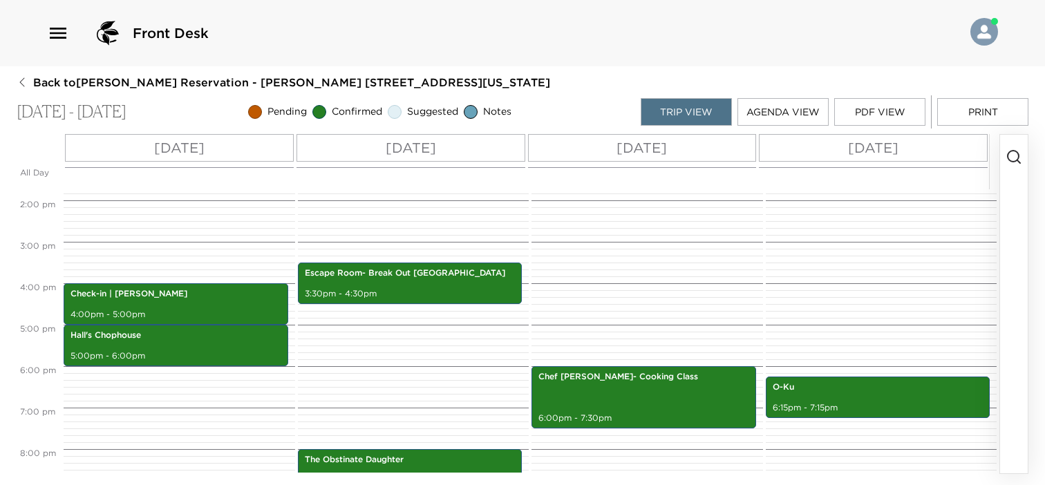
scroll to position [574, 0]
